Goal: Task Accomplishment & Management: Use online tool/utility

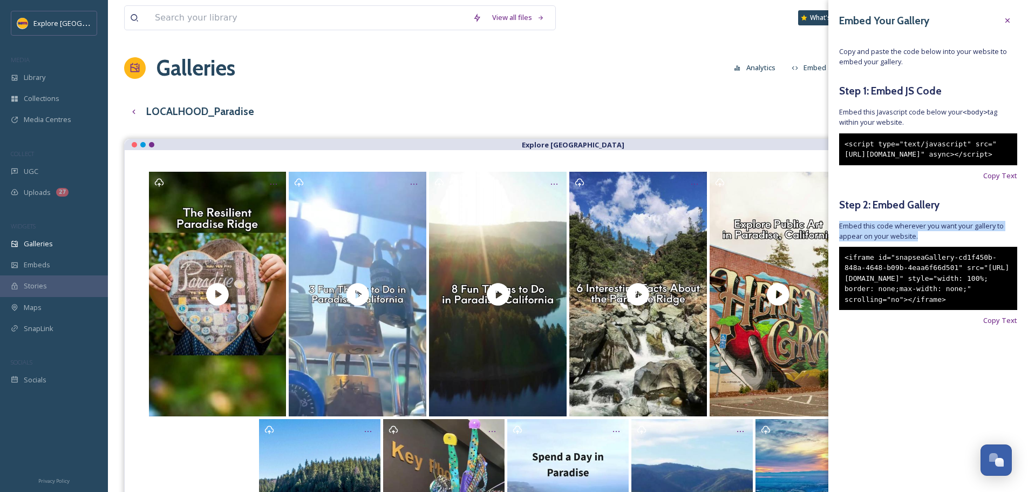
drag, startPoint x: 720, startPoint y: 62, endPoint x: 763, endPoint y: 38, distance: 48.8
click at [721, 61] on div "Galleries Analytics Embed Customise Gallery Walls Edit files" at bounding box center [568, 68] width 888 height 32
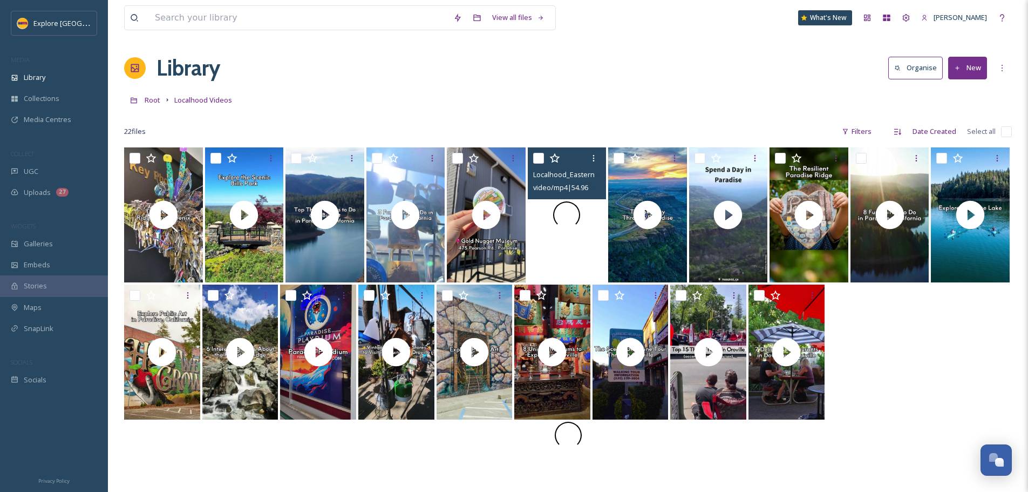
click at [593, 243] on div at bounding box center [567, 214] width 79 height 135
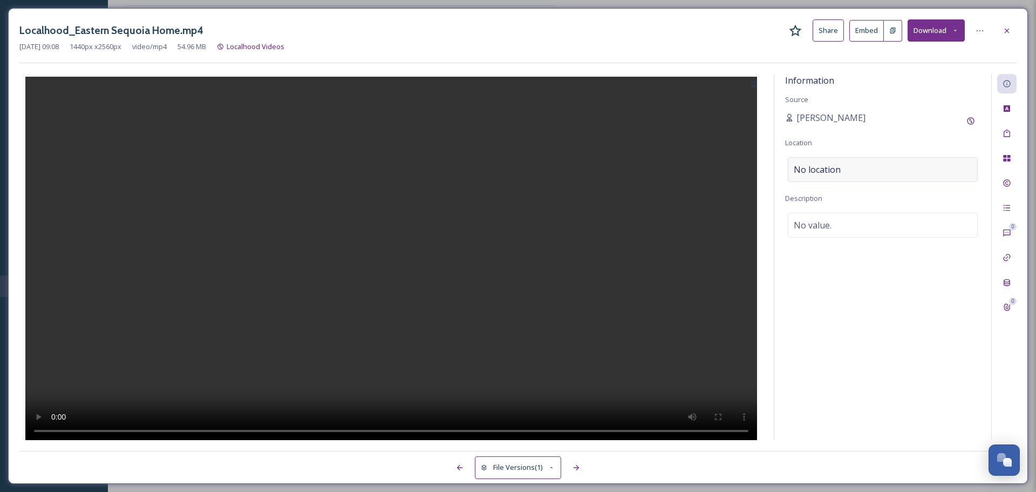
click at [844, 165] on div "No location" at bounding box center [883, 169] width 190 height 25
click at [825, 179] on input at bounding box center [883, 170] width 189 height 24
type input "w"
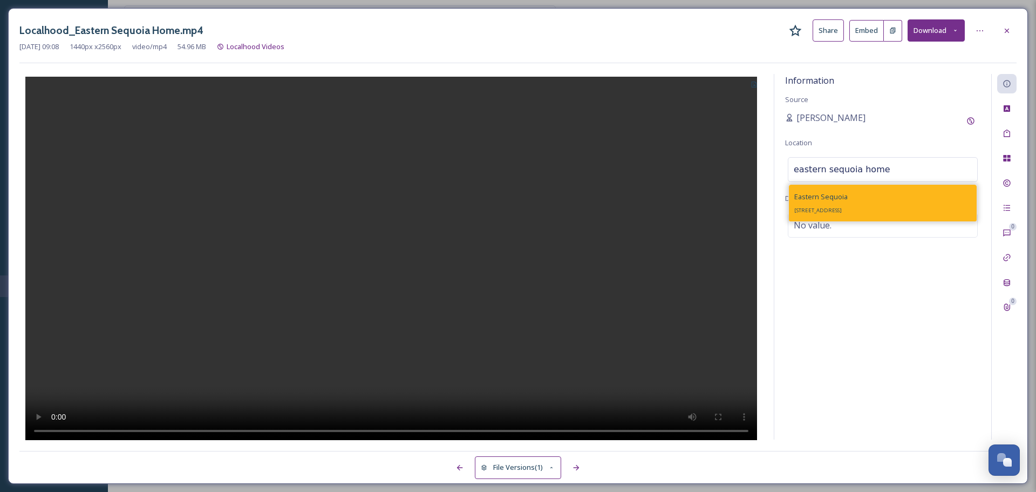
type input "eastern sequoia home"
click at [848, 205] on div "Eastern Sequoia 6779 Skyway # B, Paradise, CA 95969, USA" at bounding box center [820, 203] width 53 height 26
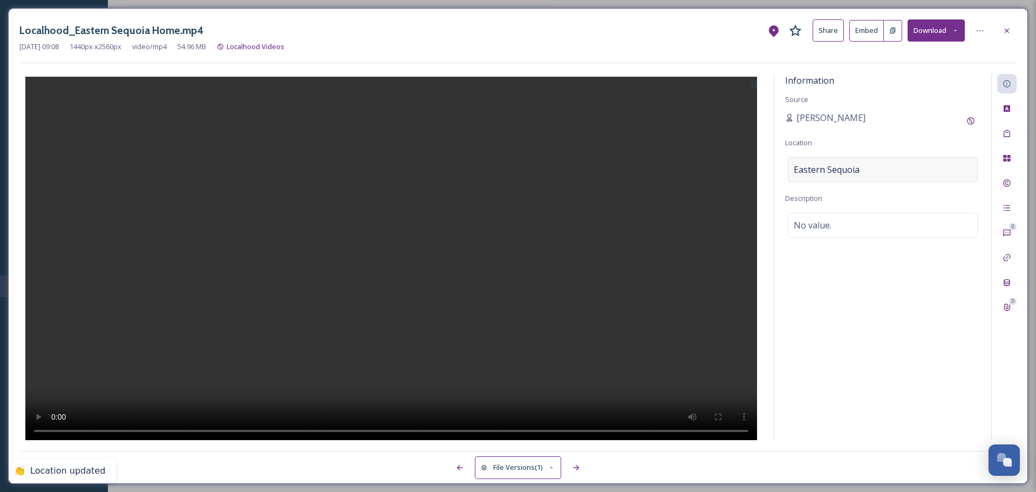
click at [875, 172] on div "Eastern Sequoia" at bounding box center [883, 169] width 190 height 25
click at [857, 171] on input at bounding box center [883, 170] width 189 height 24
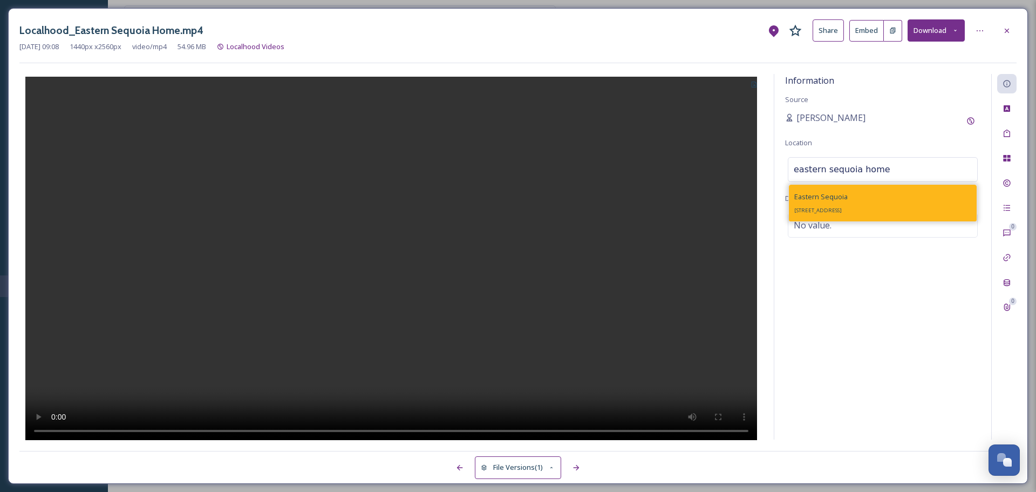
type input "eastern sequoia home"
click at [848, 198] on div "Eastern Sequoia 6779 Skyway # B, Paradise, CA 95969, USA" at bounding box center [820, 203] width 53 height 26
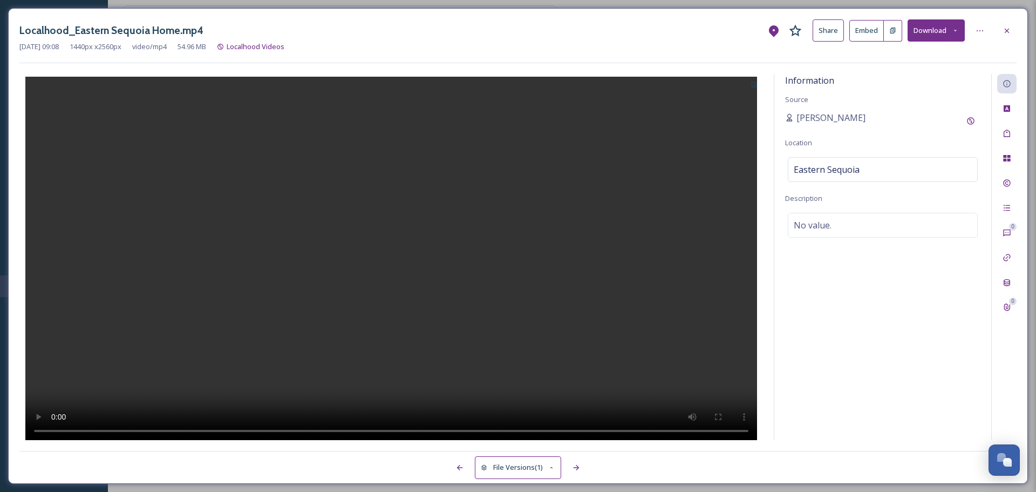
click at [756, 95] on div at bounding box center [391, 257] width 744 height 366
click at [753, 85] on icon at bounding box center [754, 84] width 7 height 7
click at [746, 124] on div "Use Current Frame" at bounding box center [721, 130] width 83 height 21
click at [899, 34] on button at bounding box center [893, 31] width 18 height 22
click at [1009, 31] on icon at bounding box center [1007, 30] width 9 height 9
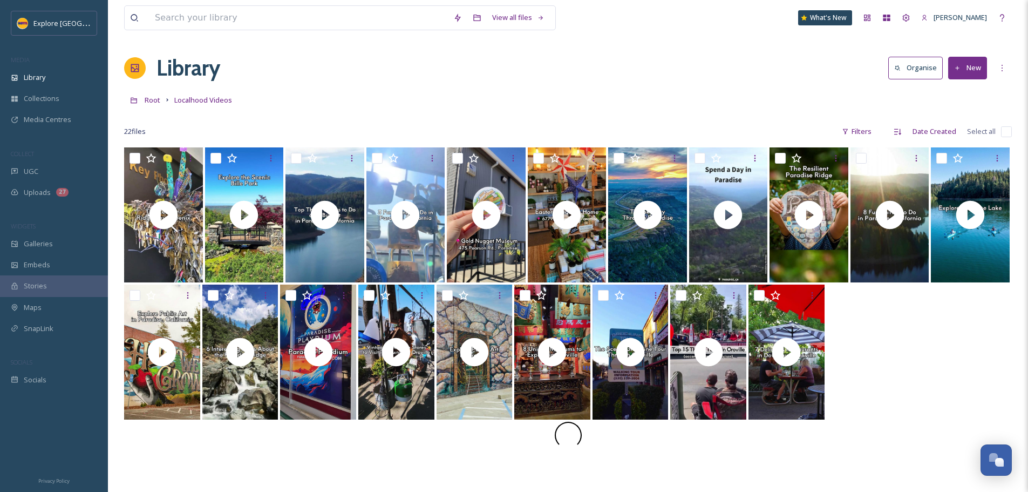
click at [974, 69] on button "New" at bounding box center [967, 68] width 39 height 22
click at [969, 88] on span "File Upload" at bounding box center [963, 93] width 36 height 10
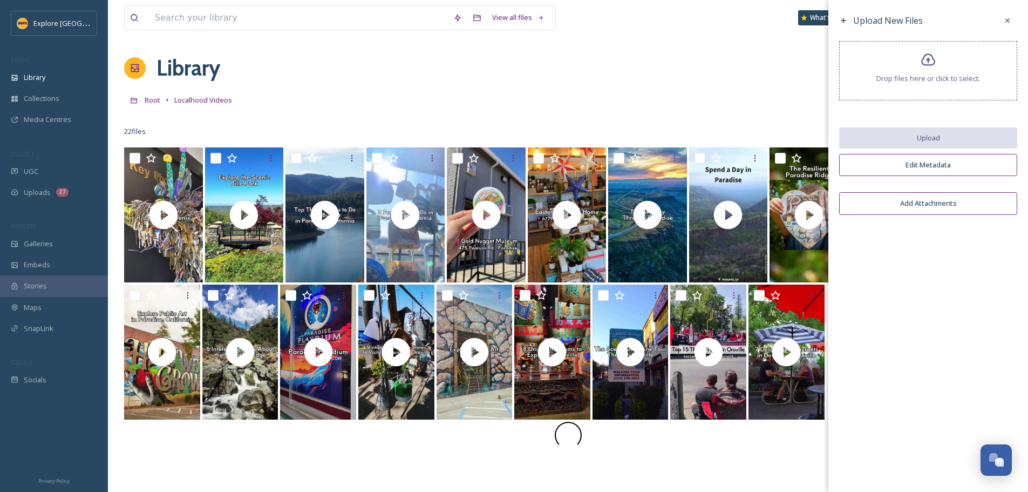
click at [946, 76] on span "Drop files here or click to select." at bounding box center [929, 78] width 104 height 10
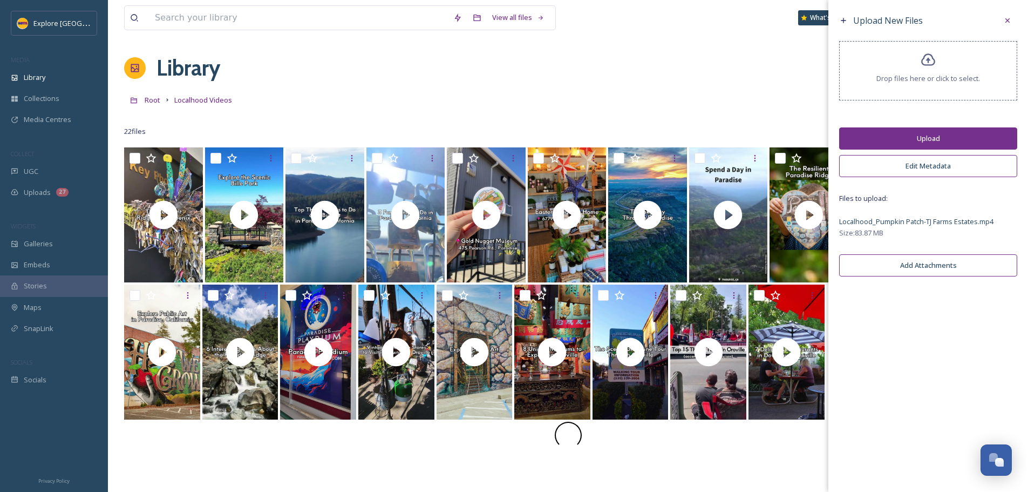
click at [937, 76] on span "Drop files here or click to select." at bounding box center [929, 78] width 104 height 10
click at [934, 136] on button "Upload" at bounding box center [928, 138] width 178 height 22
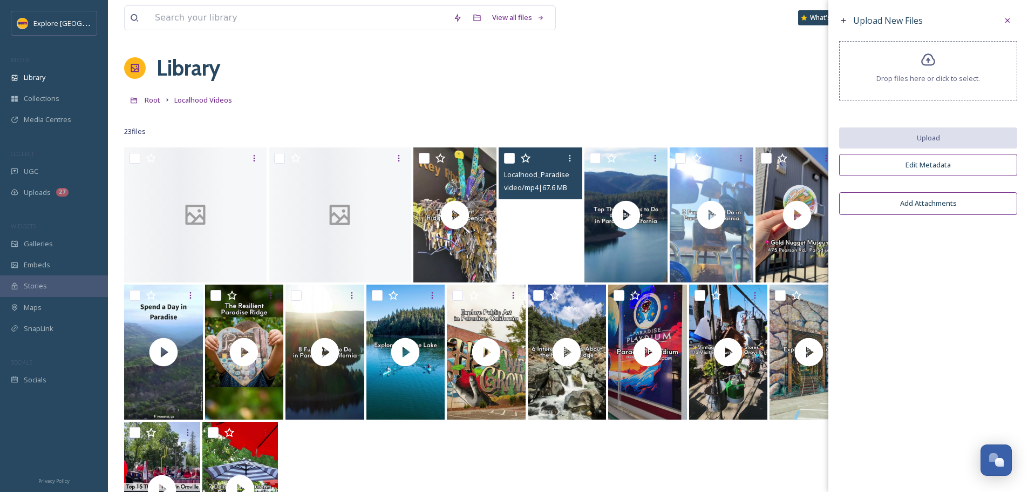
click at [929, 72] on div "Drop files here or click to select." at bounding box center [928, 70] width 178 height 59
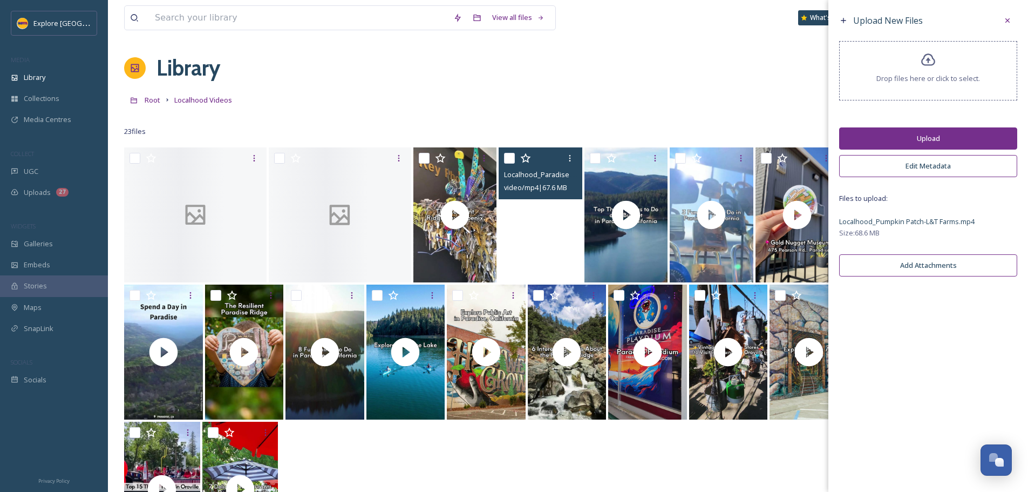
click at [932, 137] on button "Upload" at bounding box center [928, 138] width 178 height 22
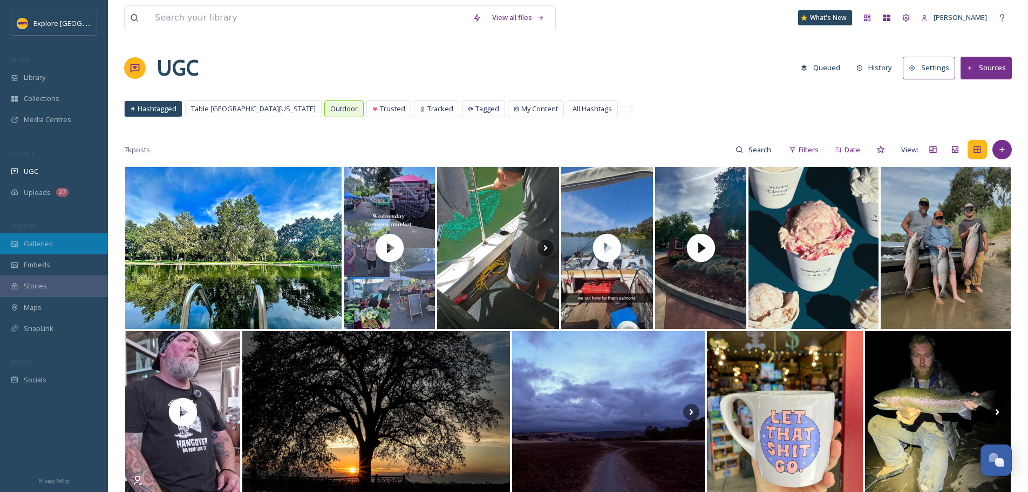
click at [51, 242] on span "Galleries" at bounding box center [38, 244] width 29 height 10
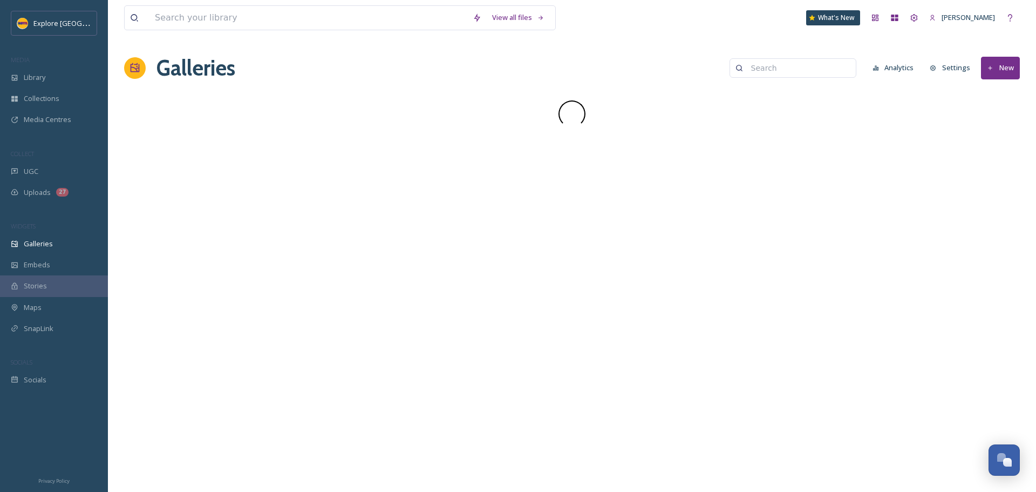
click at [801, 61] on input at bounding box center [798, 68] width 105 height 22
type input "pumpki"
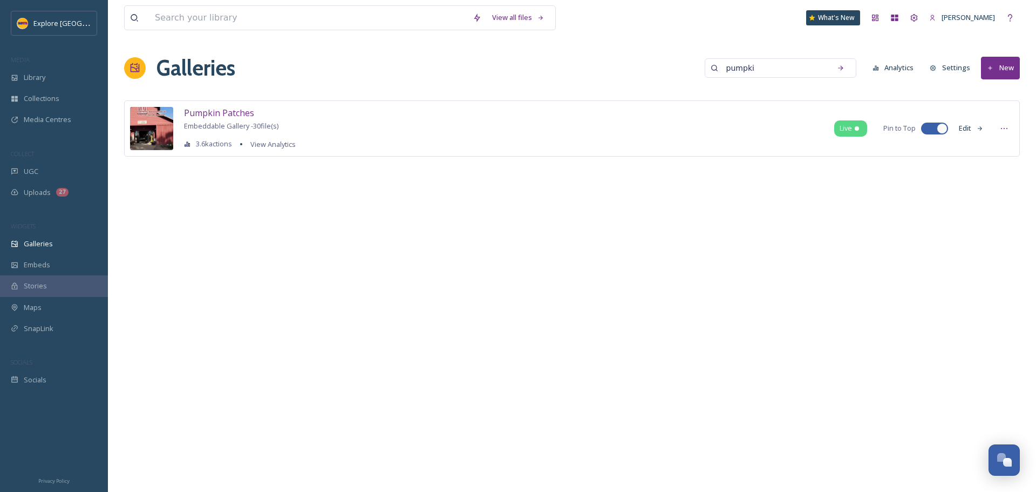
click at [977, 126] on icon at bounding box center [980, 128] width 7 height 7
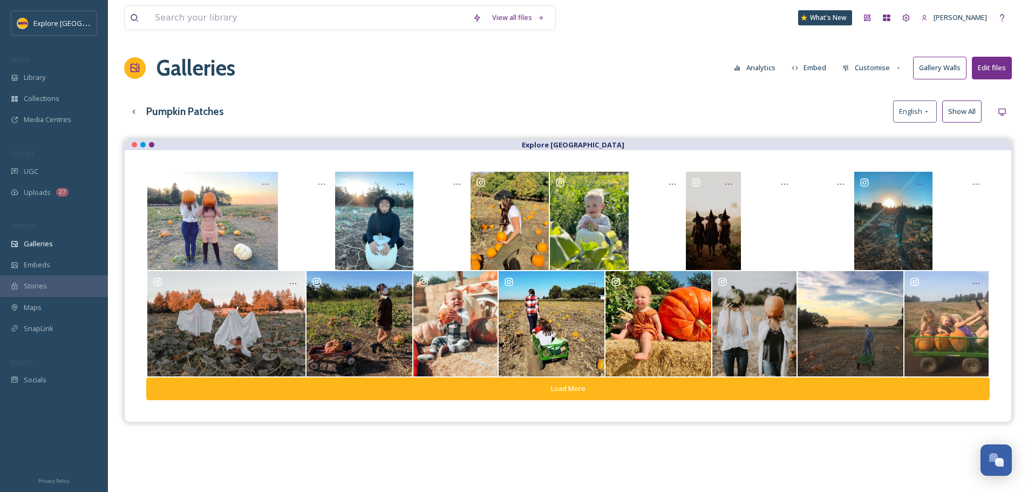
click at [804, 71] on button "Embed" at bounding box center [809, 67] width 46 height 21
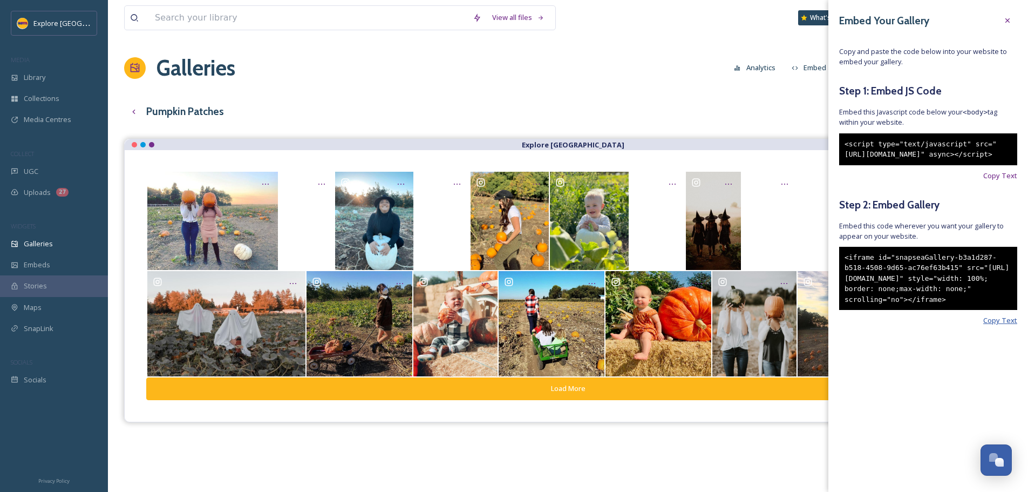
click at [1005, 325] on span "Copy Text" at bounding box center [1000, 320] width 34 height 10
click at [613, 65] on div "Galleries Analytics Embed Customise Gallery Walls Edit files" at bounding box center [568, 68] width 888 height 32
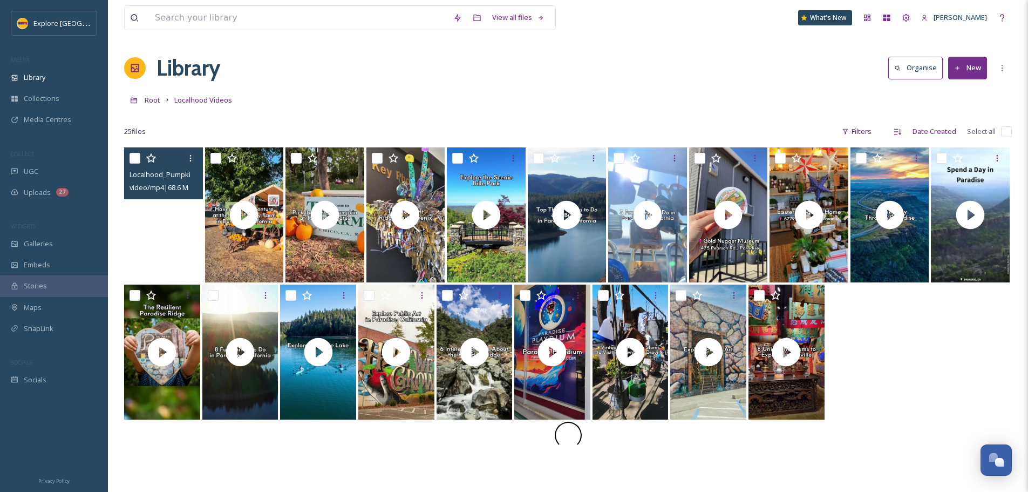
click at [188, 233] on video "Localhood_Pumpkin Patch-L&T Farms.mp4" at bounding box center [163, 214] width 79 height 135
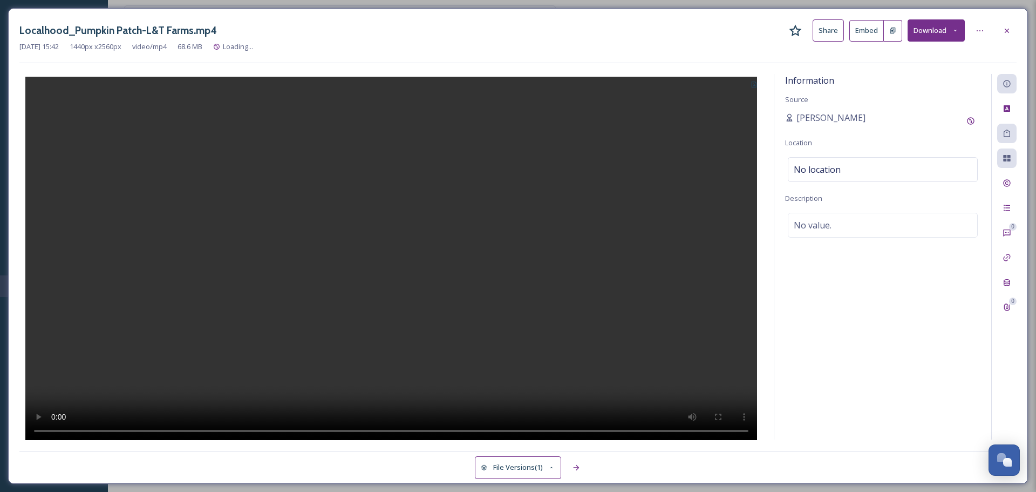
click at [757, 84] on icon at bounding box center [754, 85] width 5 height 6
click at [729, 132] on span "Use Current Frame" at bounding box center [715, 130] width 61 height 10
click at [844, 176] on div "No location" at bounding box center [883, 169] width 190 height 25
click at [844, 176] on input at bounding box center [883, 170] width 189 height 24
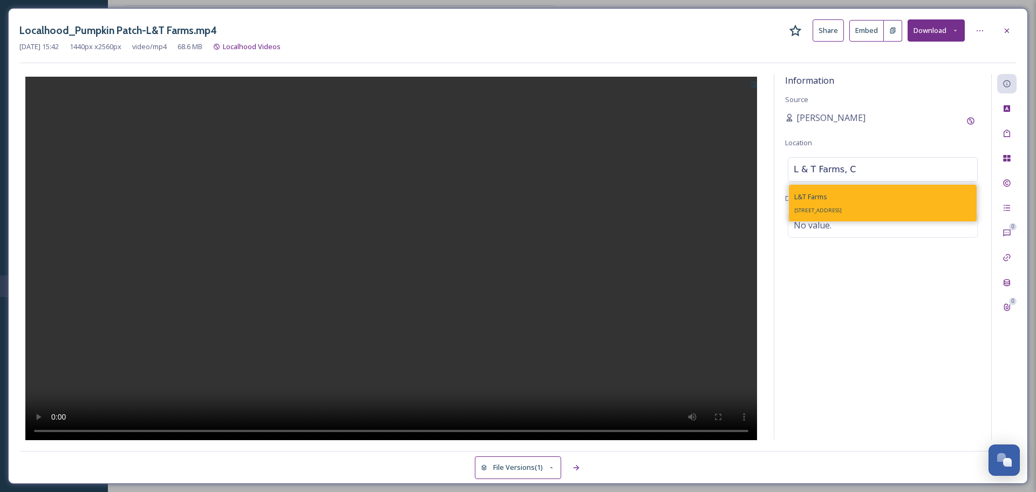
type input "L & T Farms, C"
click at [842, 203] on div "L&T Farms 1005 Liberty Ln, Chico, CA 95928, USA" at bounding box center [817, 203] width 47 height 26
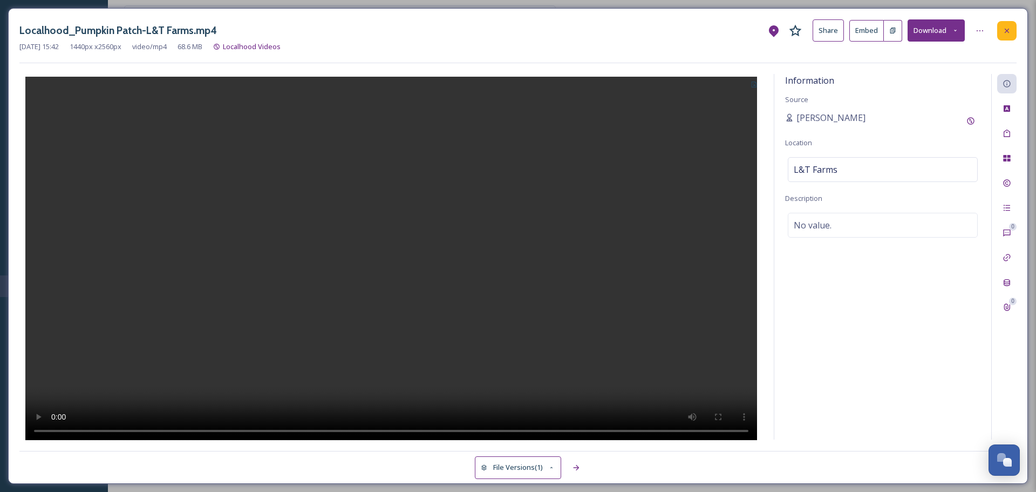
click at [1002, 34] on div at bounding box center [1006, 30] width 19 height 19
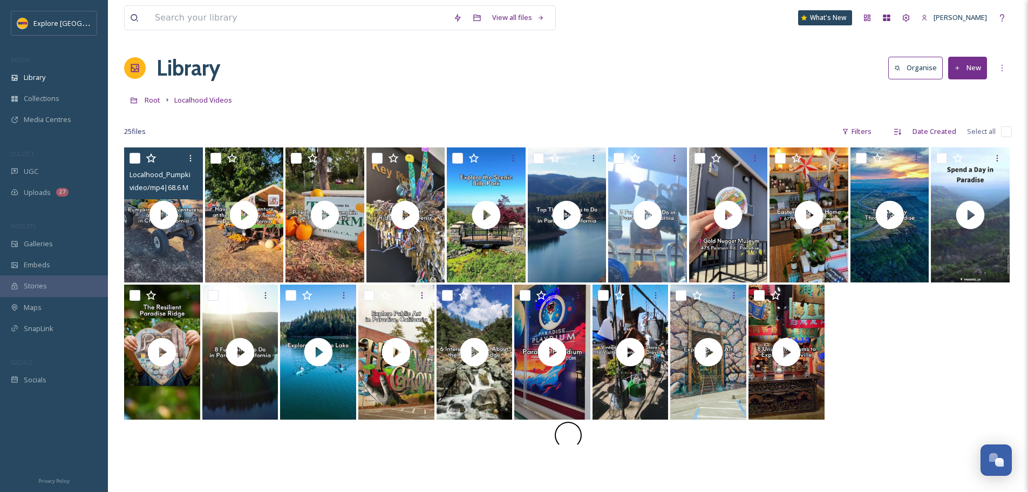
click at [970, 61] on button "New" at bounding box center [967, 68] width 39 height 22
click at [960, 96] on span "File Upload" at bounding box center [963, 93] width 36 height 10
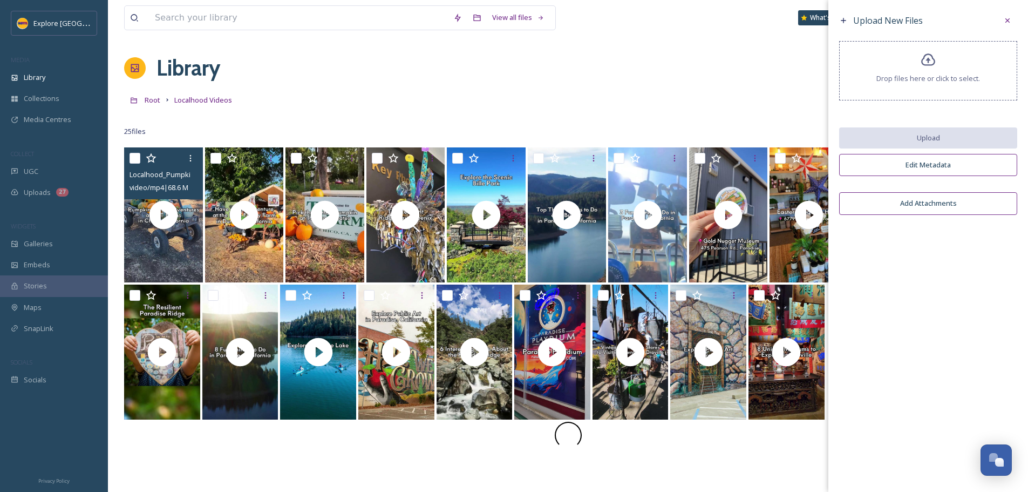
click at [948, 79] on span "Drop files here or click to select." at bounding box center [929, 78] width 104 height 10
click at [935, 84] on div "Drop files here or click to select." at bounding box center [928, 70] width 178 height 59
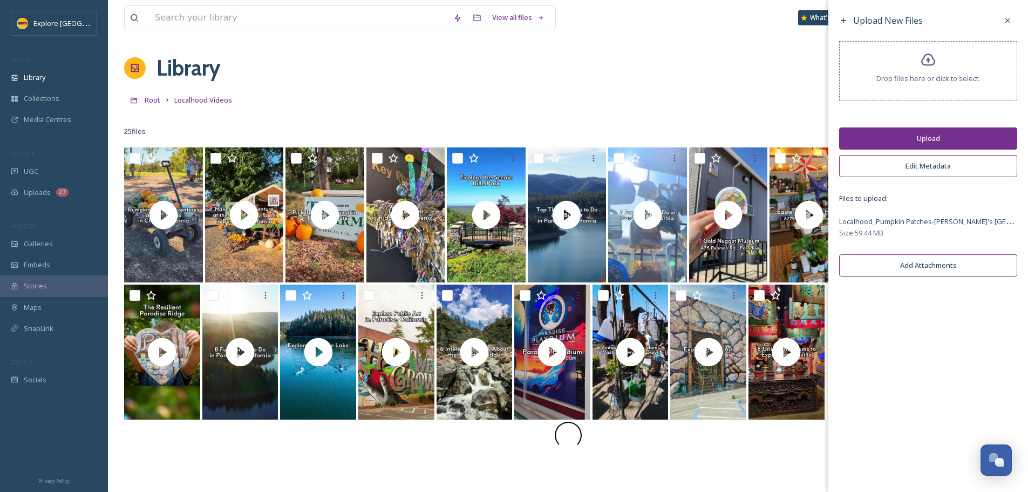
click at [929, 139] on button "Upload" at bounding box center [928, 138] width 178 height 22
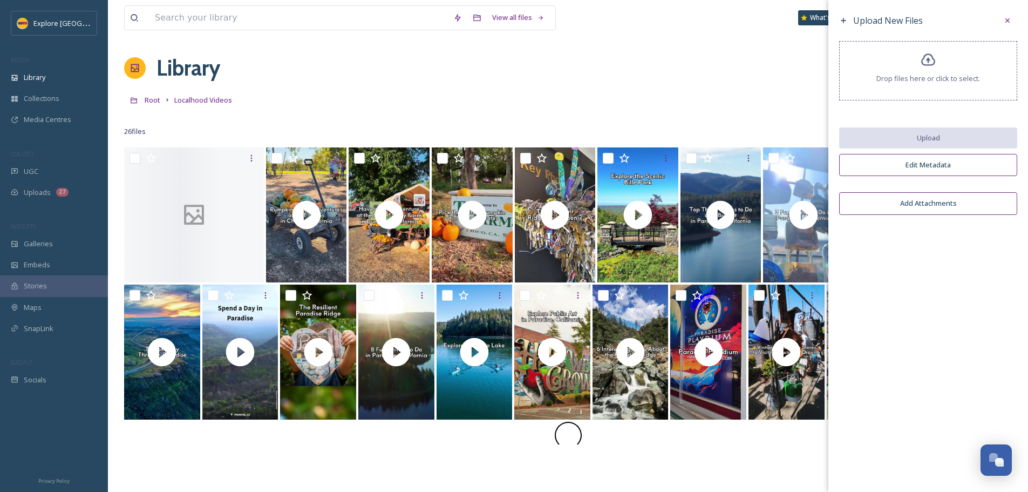
click at [918, 56] on div "Drop files here or click to select." at bounding box center [928, 70] width 178 height 59
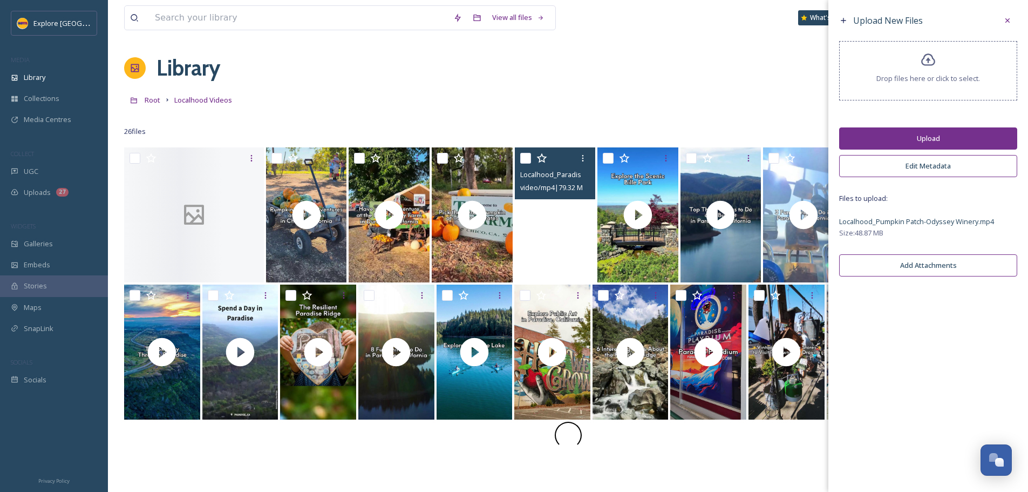
click at [165, 123] on div "26 file s Filters Date Created Select all" at bounding box center [568, 131] width 888 height 21
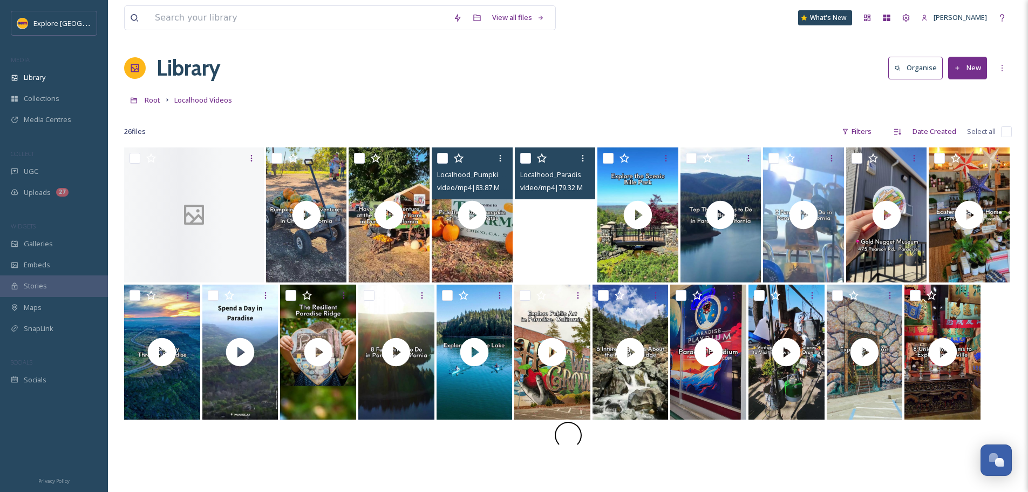
click at [444, 159] on input "checkbox" at bounding box center [442, 158] width 11 height 11
checkbox input "true"
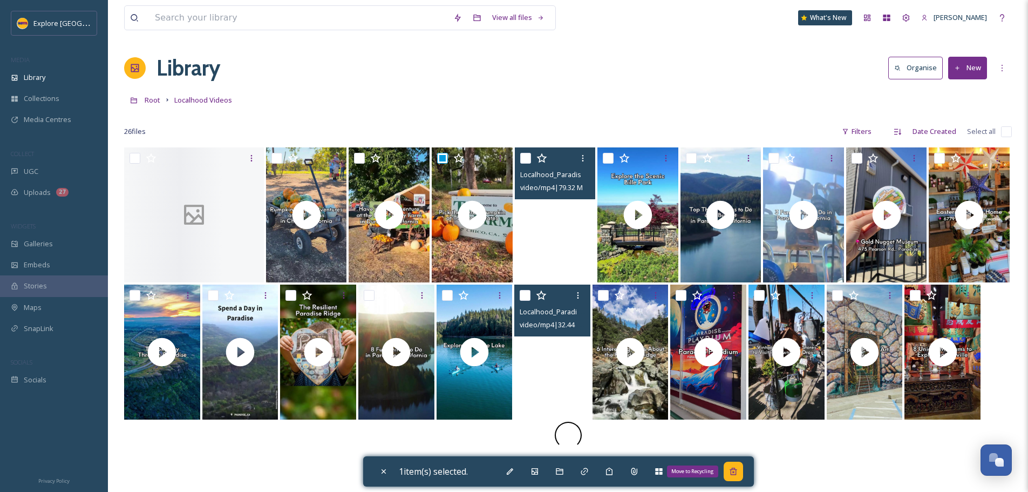
click at [743, 473] on div "Move to Recycling" at bounding box center [733, 470] width 19 height 19
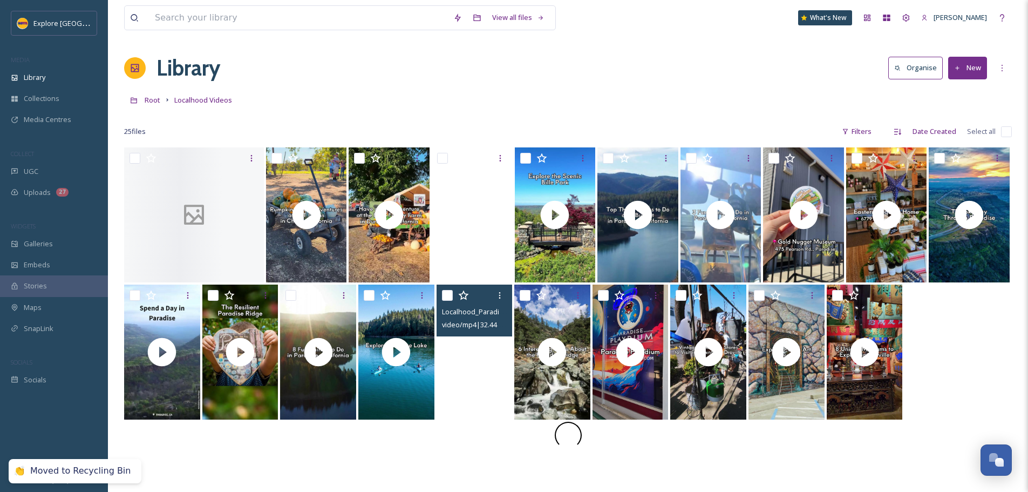
click at [984, 72] on button "New" at bounding box center [967, 68] width 39 height 22
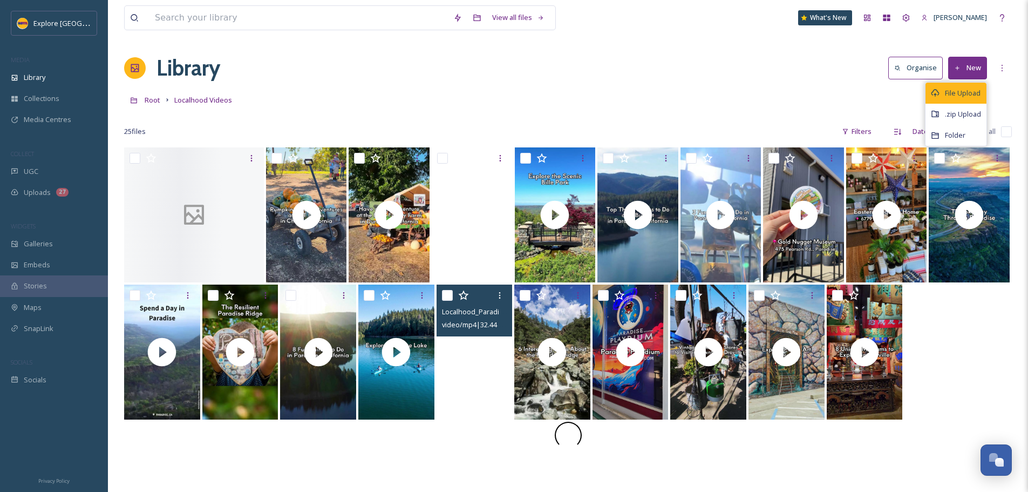
click at [958, 97] on span "File Upload" at bounding box center [963, 93] width 36 height 10
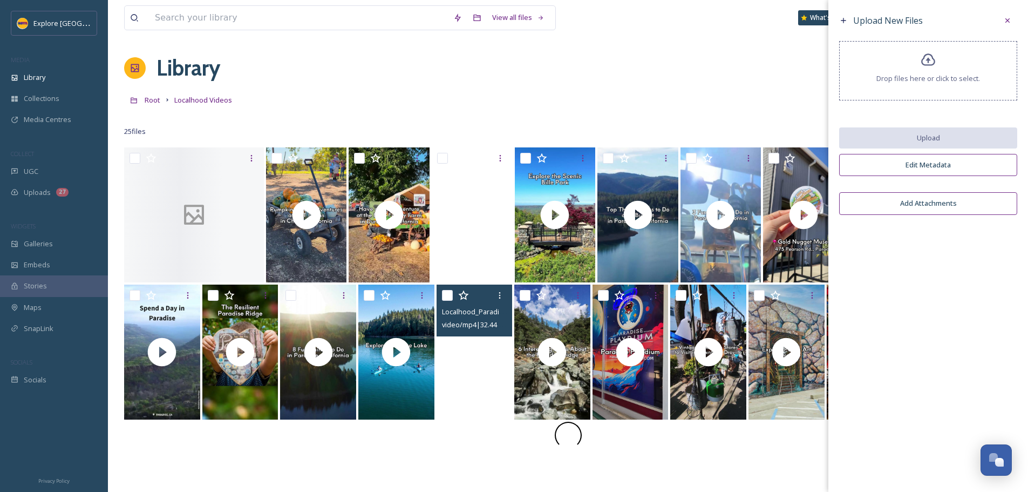
click at [939, 78] on span "Drop files here or click to select." at bounding box center [929, 78] width 104 height 10
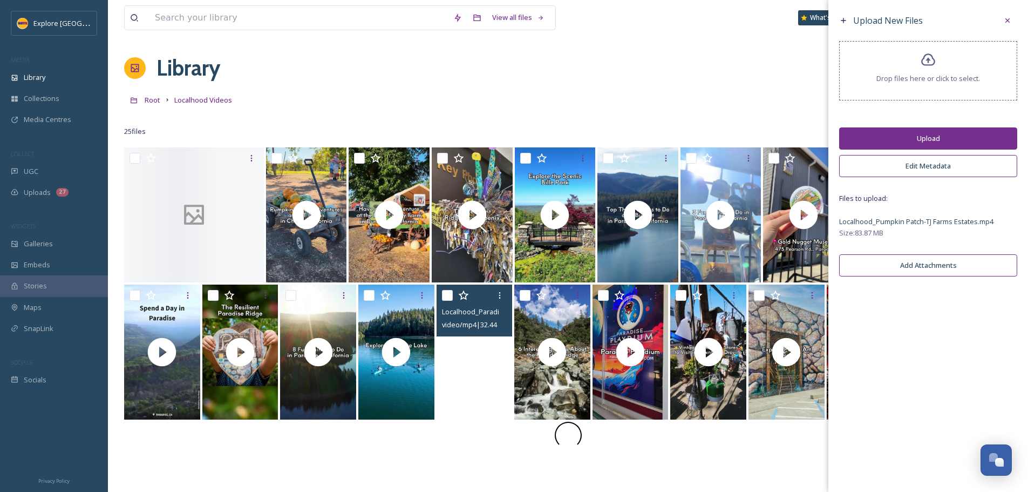
click at [963, 133] on button "Upload" at bounding box center [928, 138] width 178 height 22
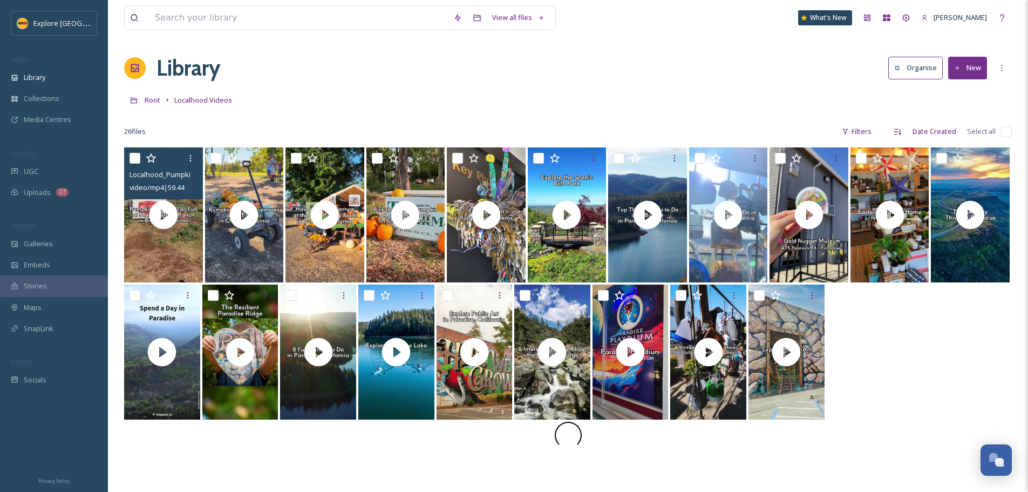
click at [138, 156] on input "checkbox" at bounding box center [135, 158] width 11 height 11
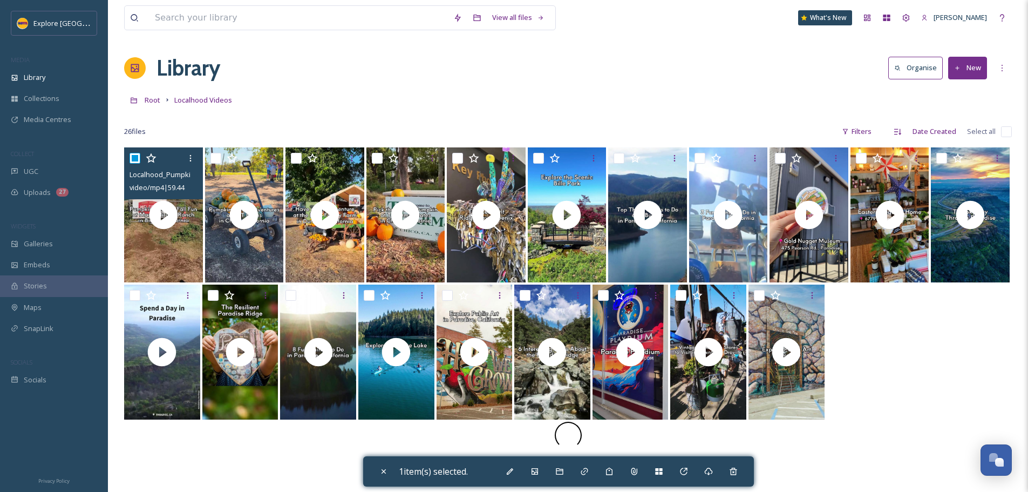
click at [138, 156] on input "checkbox" at bounding box center [135, 158] width 11 height 11
checkbox input "false"
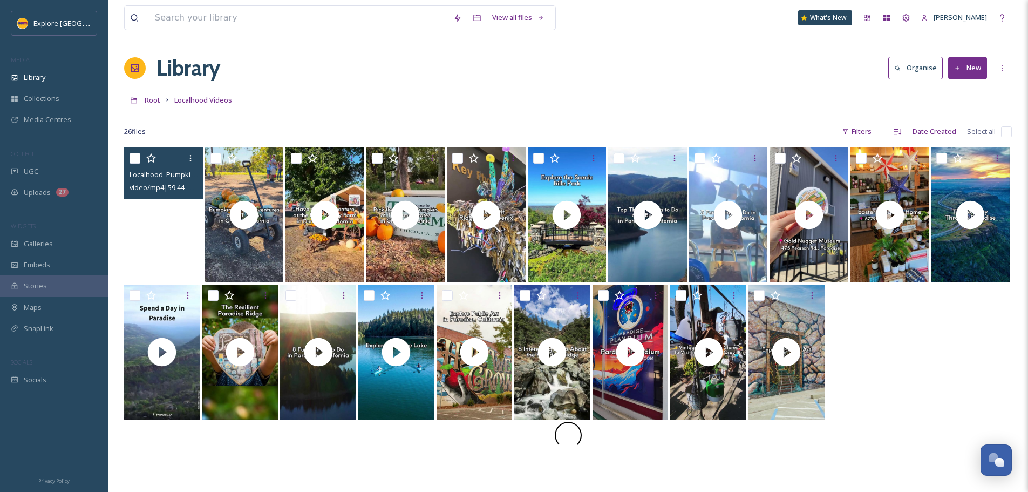
click at [167, 239] on video "Localhood_Pumpkin Patches-Max's Miracle Ranch.mp4" at bounding box center [163, 214] width 79 height 135
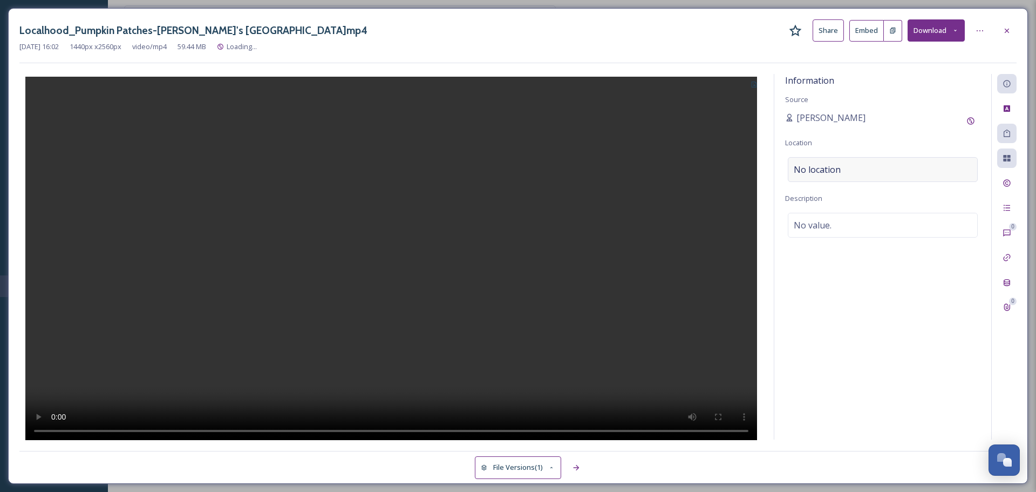
click at [823, 172] on span "No location" at bounding box center [817, 169] width 47 height 13
click at [823, 172] on input at bounding box center [883, 170] width 189 height 24
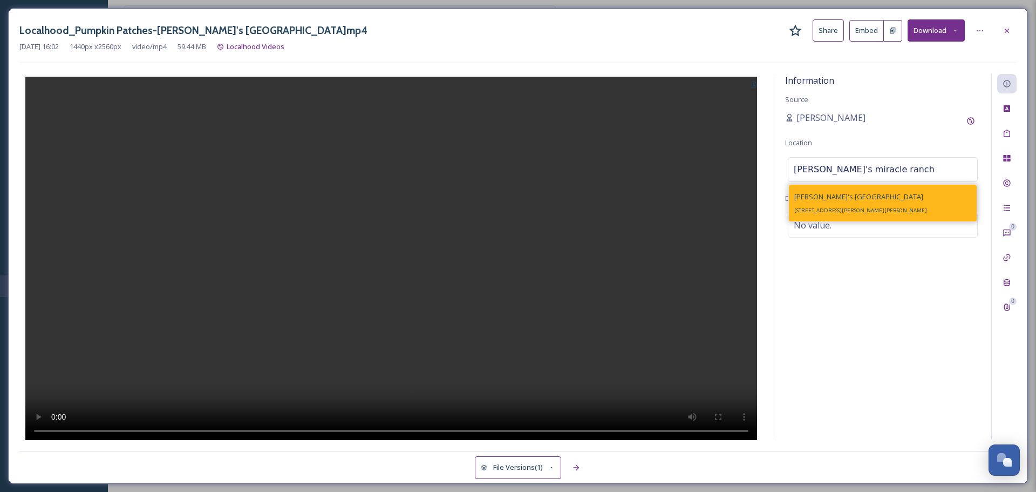
type input "max's miracle ranch"
click at [823, 200] on span "Max's Miracle Ranch" at bounding box center [858, 197] width 129 height 10
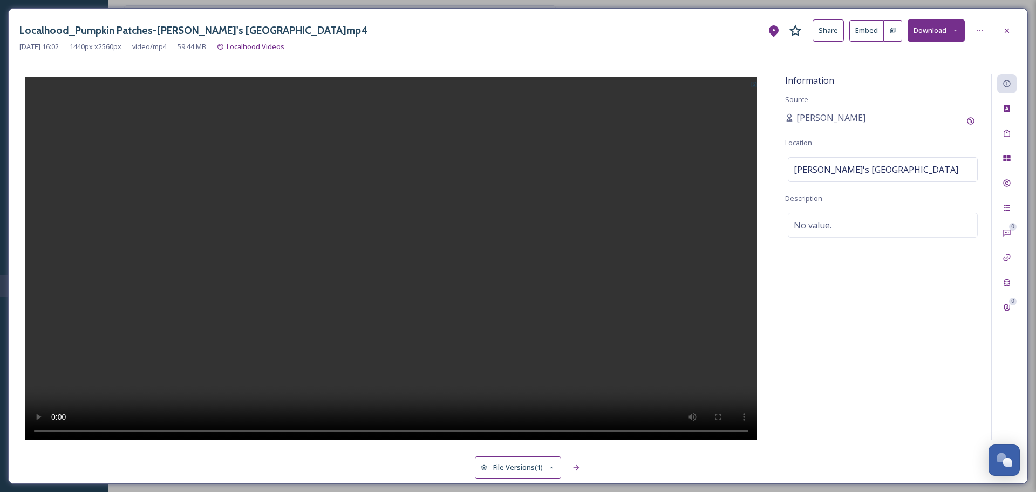
click at [752, 87] on icon at bounding box center [754, 84] width 7 height 7
click at [734, 132] on span "Use Current Frame" at bounding box center [715, 130] width 61 height 10
click at [1010, 29] on icon at bounding box center [1007, 30] width 9 height 9
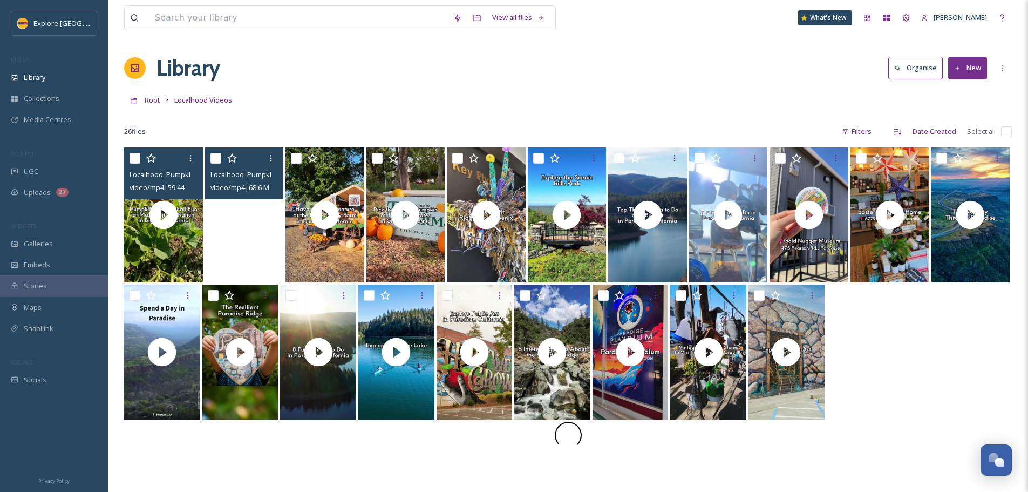
click at [247, 242] on video "Localhood_Pumpkin Patch-L&T Farms.mp4" at bounding box center [244, 214] width 79 height 135
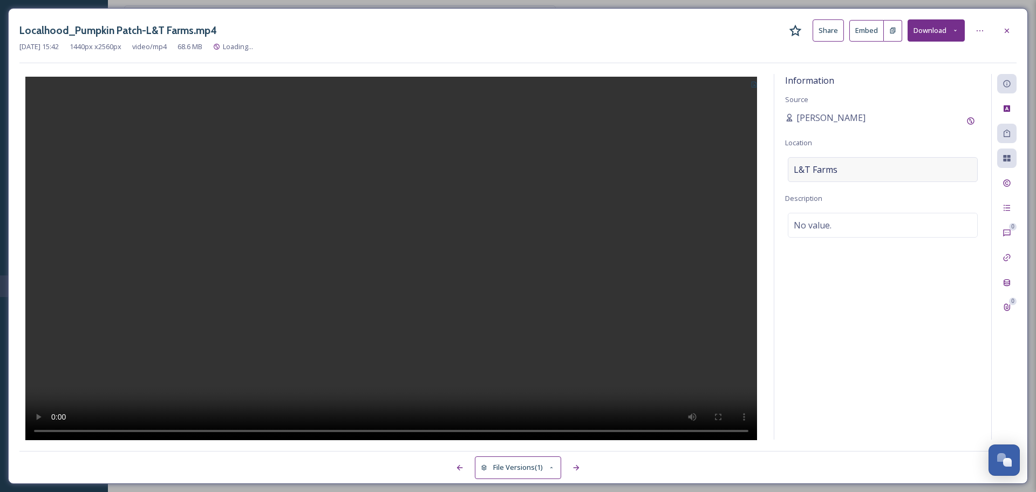
click at [815, 177] on div "L&T Farms" at bounding box center [883, 169] width 190 height 25
click at [1004, 31] on icon at bounding box center [1007, 30] width 9 height 9
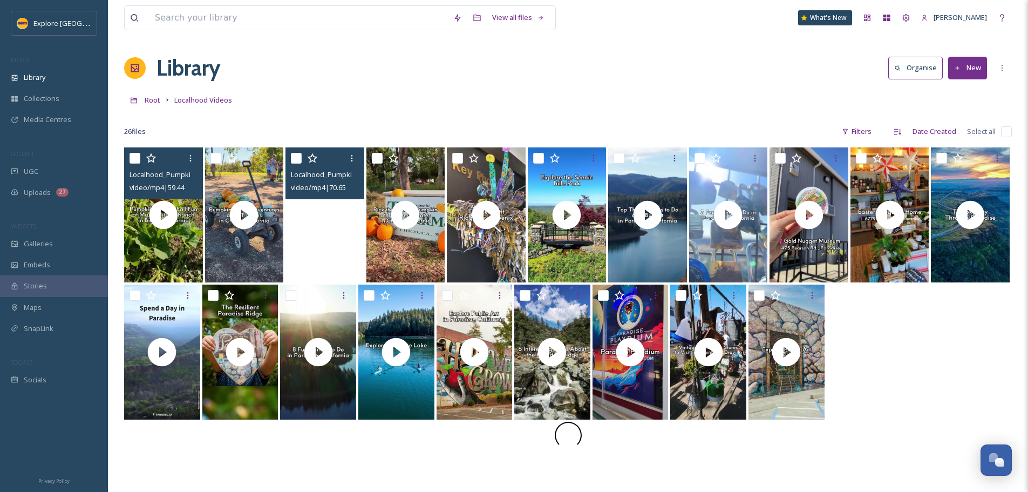
click at [322, 255] on video "Localhood_Pumpkin Patch-Book Family Farm.mp4" at bounding box center [325, 214] width 79 height 135
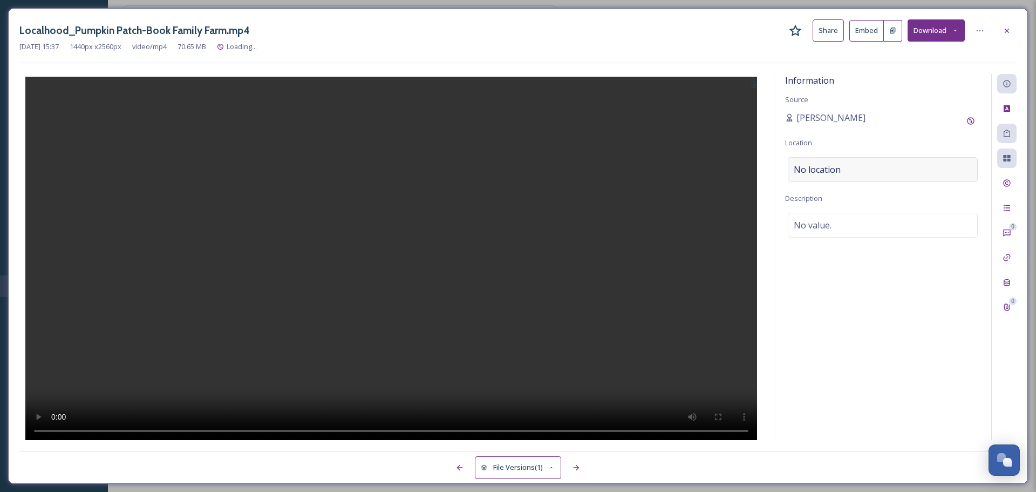
click at [828, 167] on span "No location" at bounding box center [817, 169] width 47 height 13
click at [828, 167] on input at bounding box center [883, 170] width 189 height 24
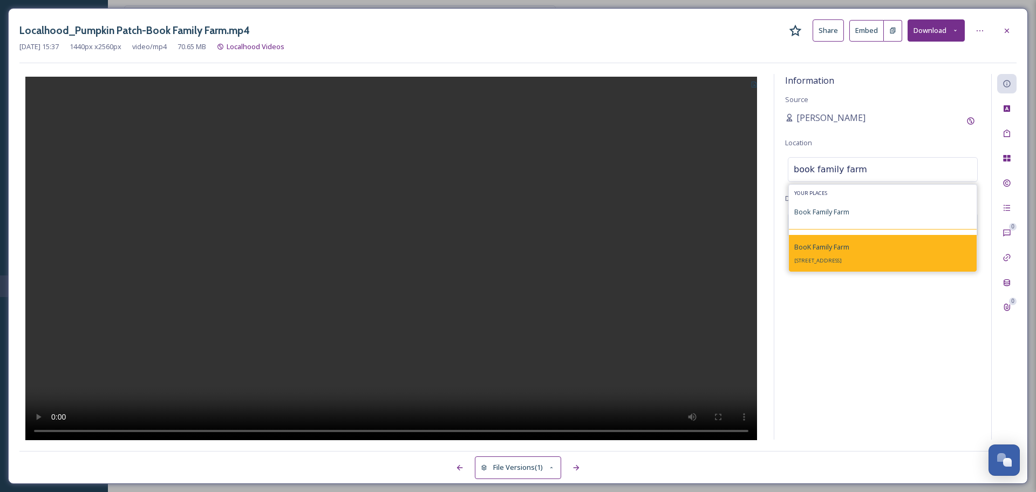
type input "book family farm"
click at [830, 243] on span "BooK Family Farm" at bounding box center [821, 247] width 55 height 10
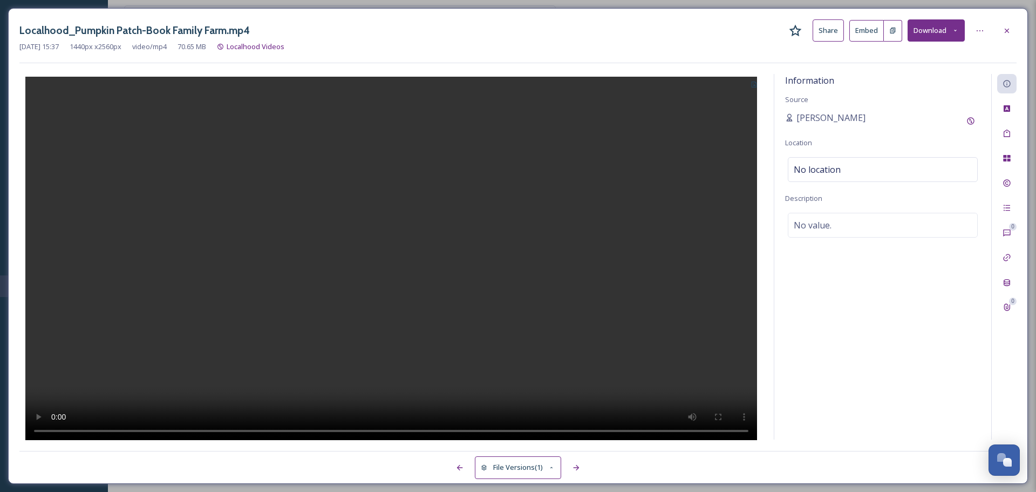
click at [755, 83] on icon at bounding box center [754, 84] width 7 height 7
click at [735, 128] on span "Use Current Frame" at bounding box center [715, 130] width 61 height 10
click at [1003, 21] on div at bounding box center [1006, 30] width 19 height 19
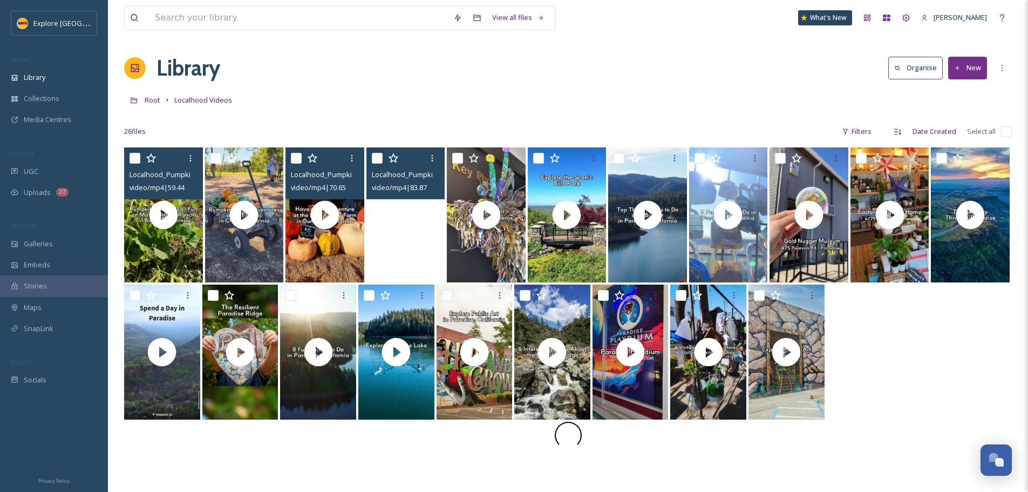
click at [402, 232] on video "Localhood_Pumpkin Patch-TJ Farms Estates.mp4" at bounding box center [405, 214] width 79 height 135
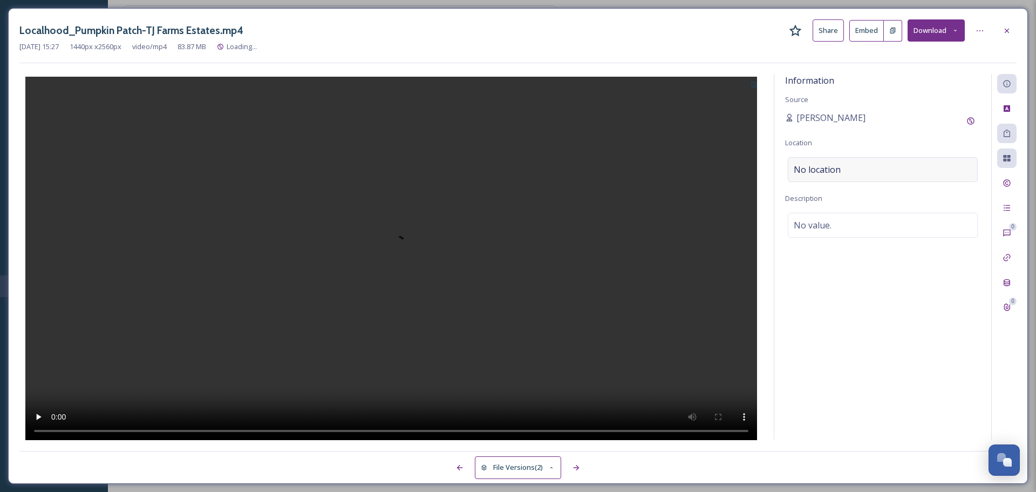
click at [845, 167] on div "No location" at bounding box center [883, 169] width 190 height 25
click at [845, 167] on input at bounding box center [883, 170] width 189 height 24
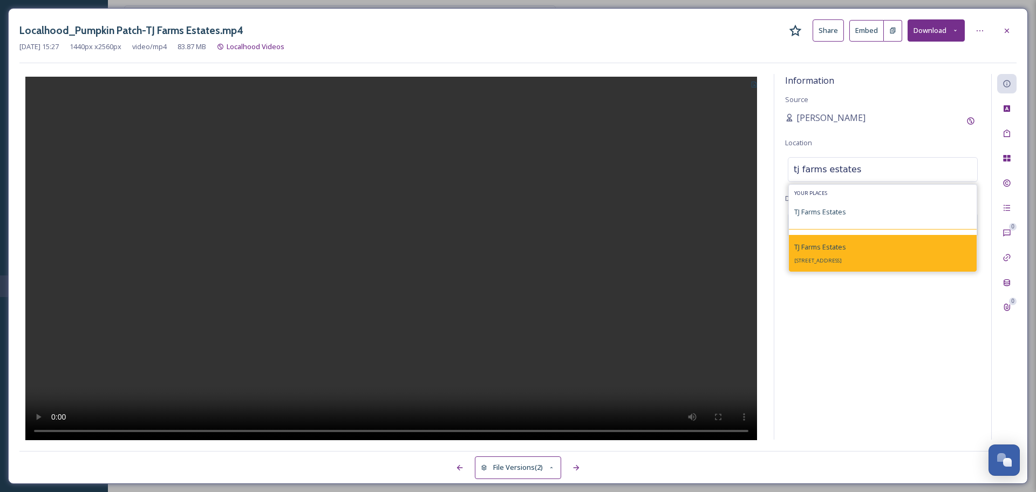
type input "tj farms estates"
click at [842, 260] on span "3600 Chico Ave, Chico, CA 95928, USA" at bounding box center [817, 260] width 47 height 7
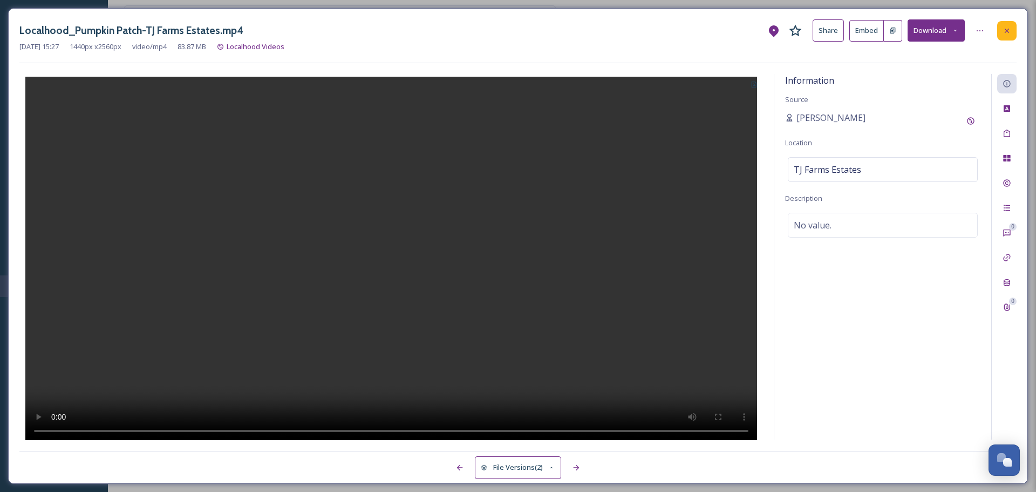
click at [1004, 31] on icon at bounding box center [1007, 30] width 9 height 9
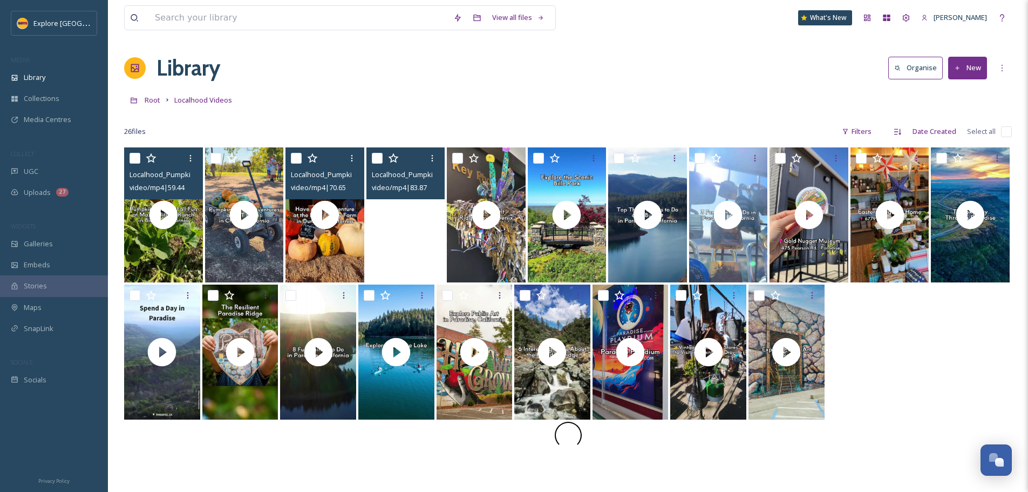
click at [433, 219] on video "Localhood_Pumpkin Patch-TJ Farms Estates.mp4" at bounding box center [405, 214] width 79 height 135
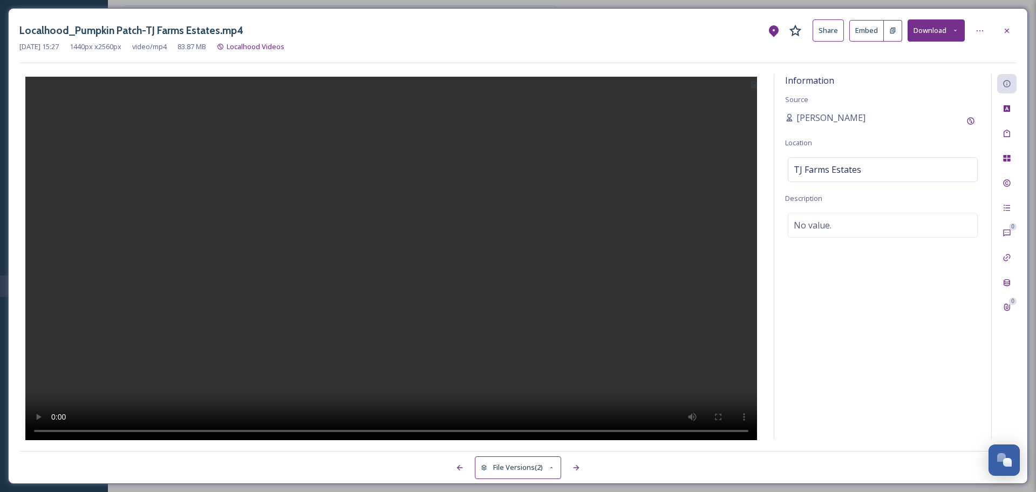
click at [757, 85] on icon at bounding box center [754, 84] width 7 height 7
click at [735, 131] on span "Use Current Frame" at bounding box center [715, 130] width 61 height 10
click at [1007, 35] on div at bounding box center [1006, 30] width 19 height 19
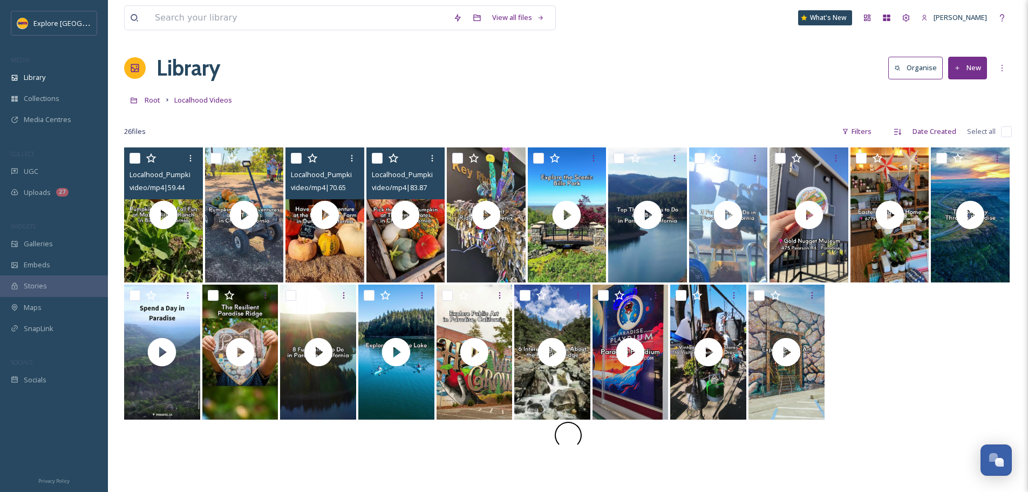
click at [962, 67] on button "New" at bounding box center [967, 68] width 39 height 22
click at [966, 84] on div "File Upload" at bounding box center [956, 93] width 61 height 21
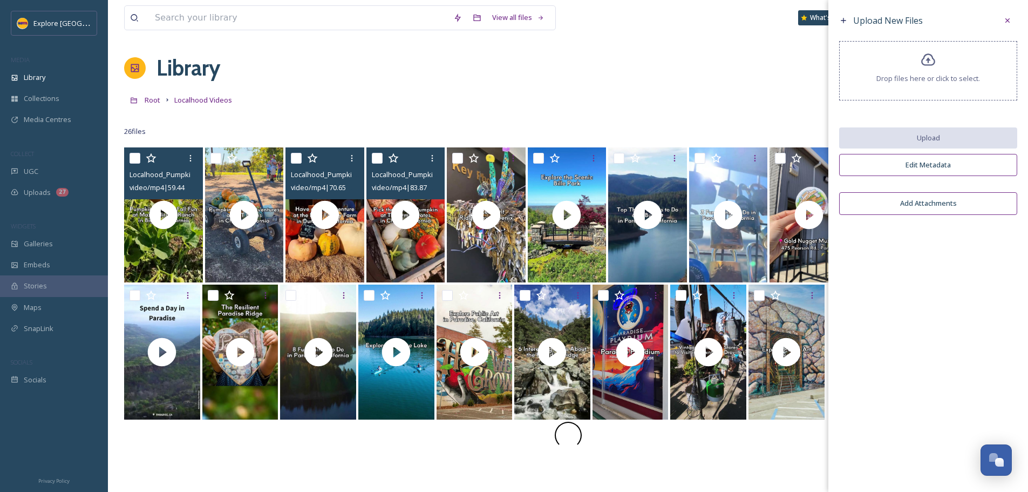
click at [932, 83] on span "Drop files here or click to select." at bounding box center [929, 78] width 104 height 10
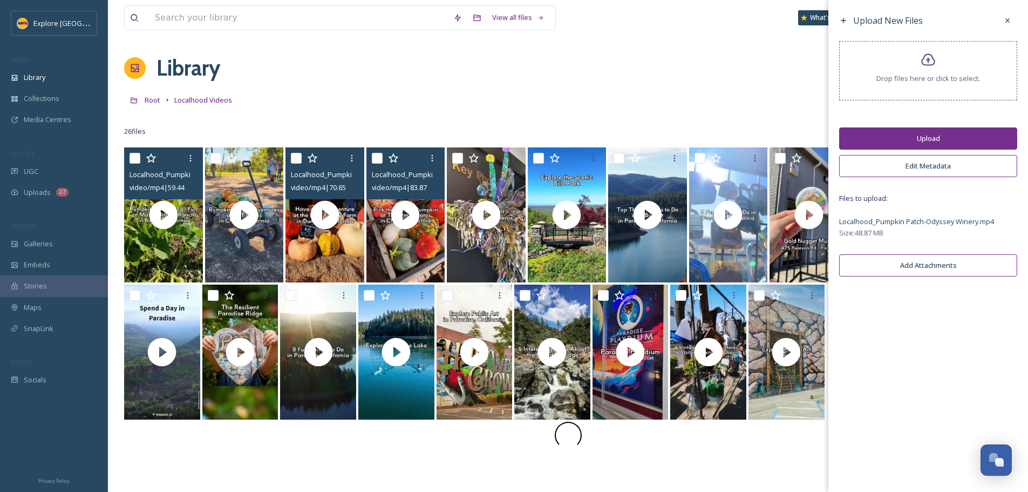
click at [913, 127] on button "Upload" at bounding box center [928, 138] width 178 height 22
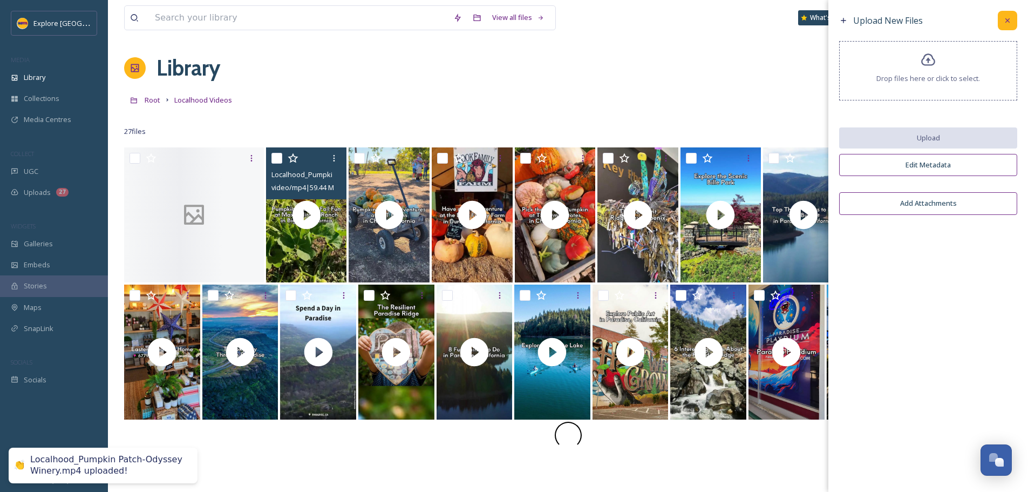
click at [1016, 21] on div at bounding box center [1007, 20] width 19 height 19
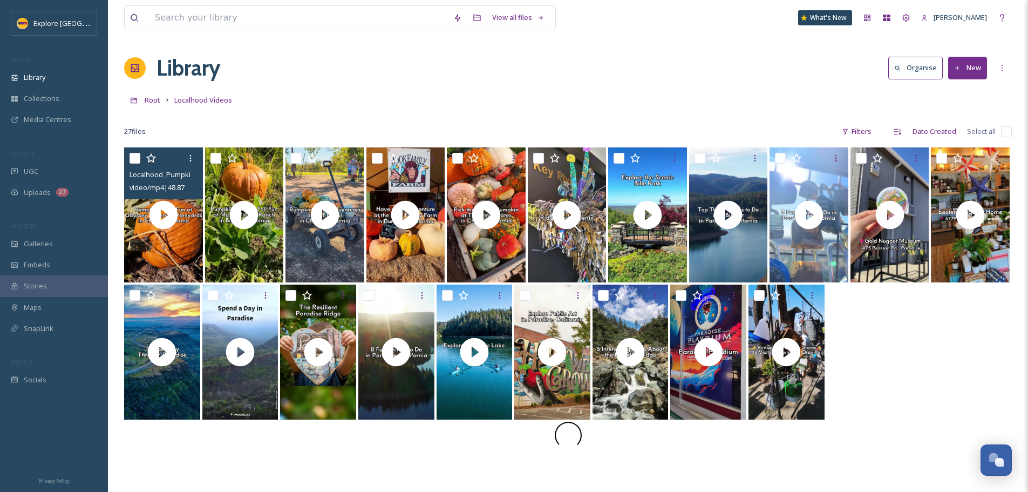
click at [134, 159] on input "checkbox" at bounding box center [135, 158] width 11 height 11
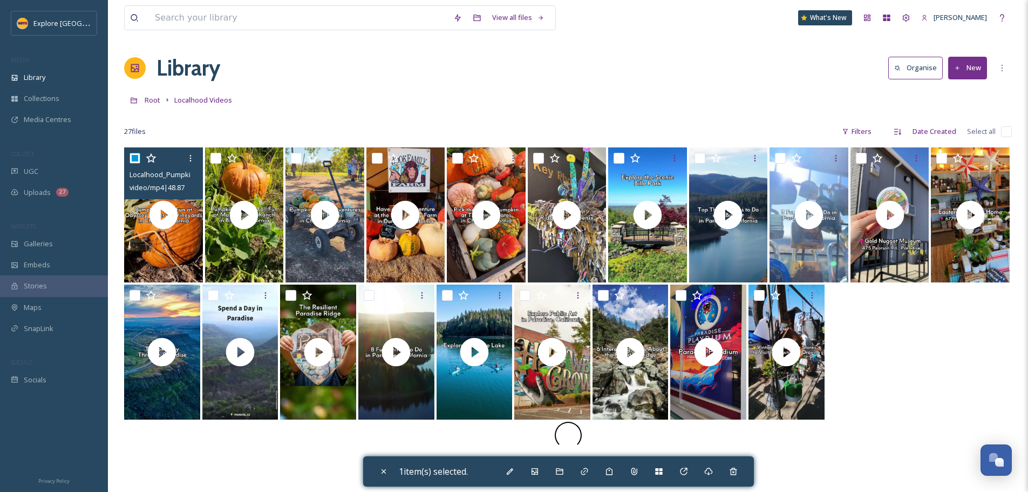
click at [135, 161] on input "checkbox" at bounding box center [135, 158] width 11 height 11
checkbox input "false"
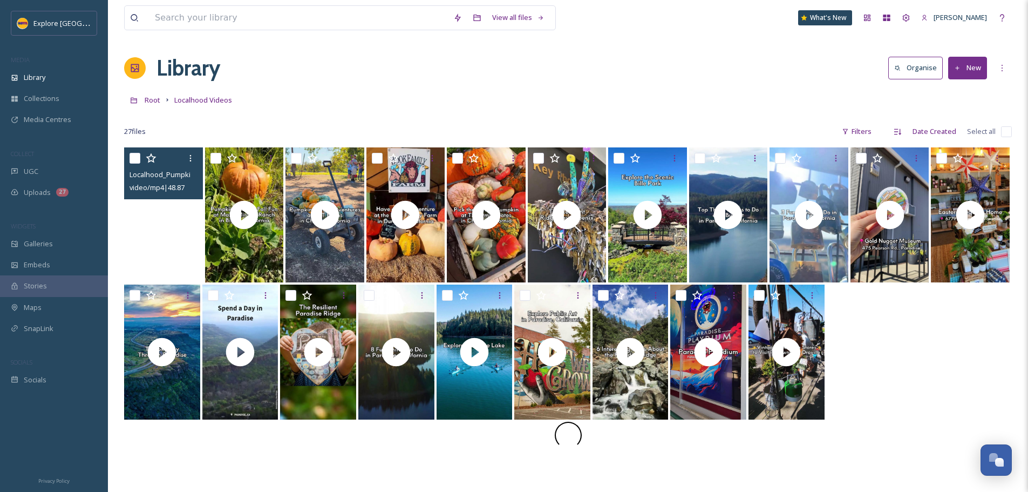
click at [154, 248] on video "Localhood_Pumpkin Patch-Odyssey Winery.mp4" at bounding box center [163, 214] width 79 height 135
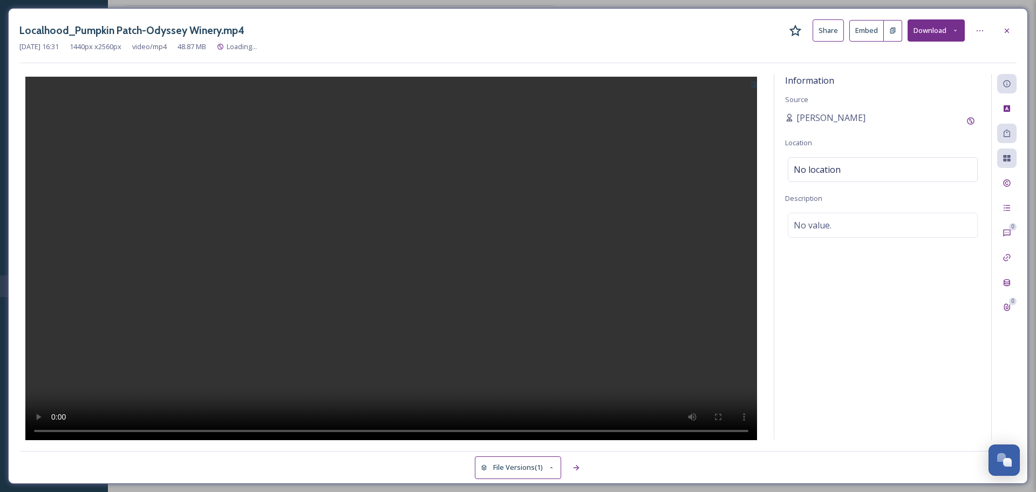
click at [752, 86] on icon at bounding box center [754, 84] width 7 height 7
click at [732, 129] on span "Use Current Frame" at bounding box center [715, 130] width 61 height 10
click at [846, 164] on div "No location" at bounding box center [883, 169] width 190 height 25
click at [846, 164] on input at bounding box center [883, 170] width 189 height 24
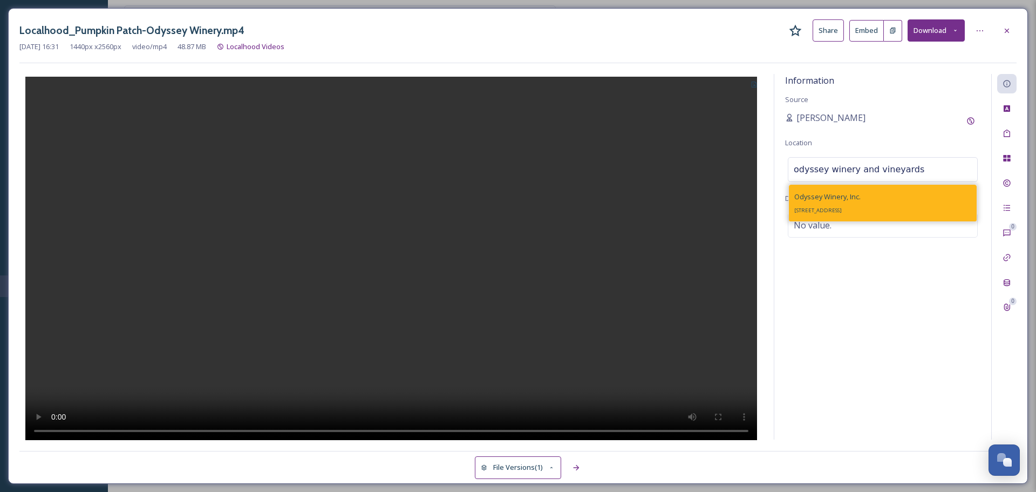
type input "odyssey winery and vineyards"
click at [836, 195] on span "Odyssey Winery, Inc." at bounding box center [827, 197] width 66 height 10
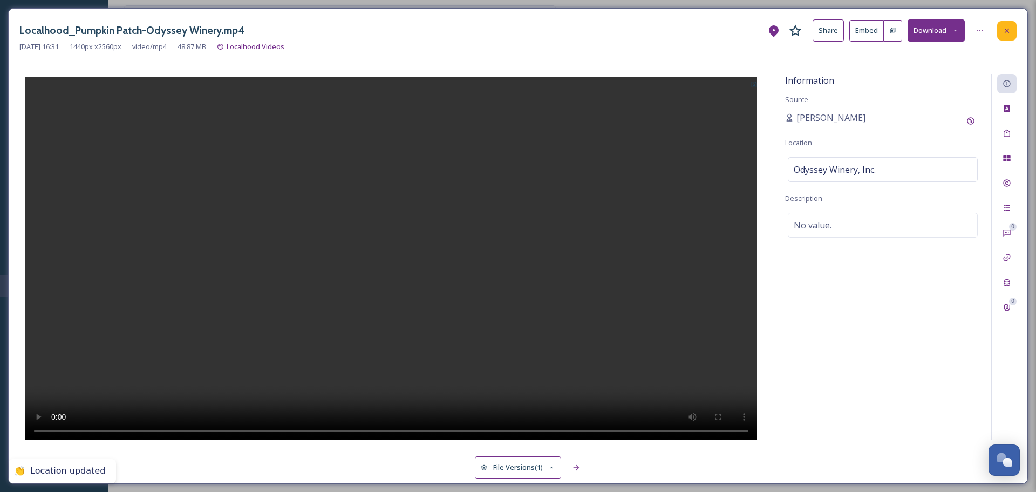
click at [1007, 29] on icon at bounding box center [1007, 30] width 9 height 9
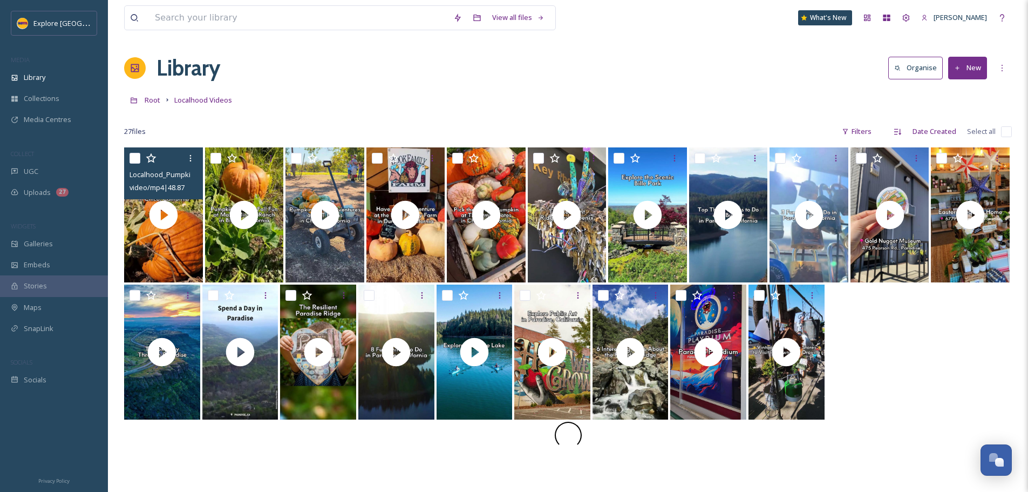
click at [134, 158] on input "checkbox" at bounding box center [135, 158] width 11 height 11
checkbox input "true"
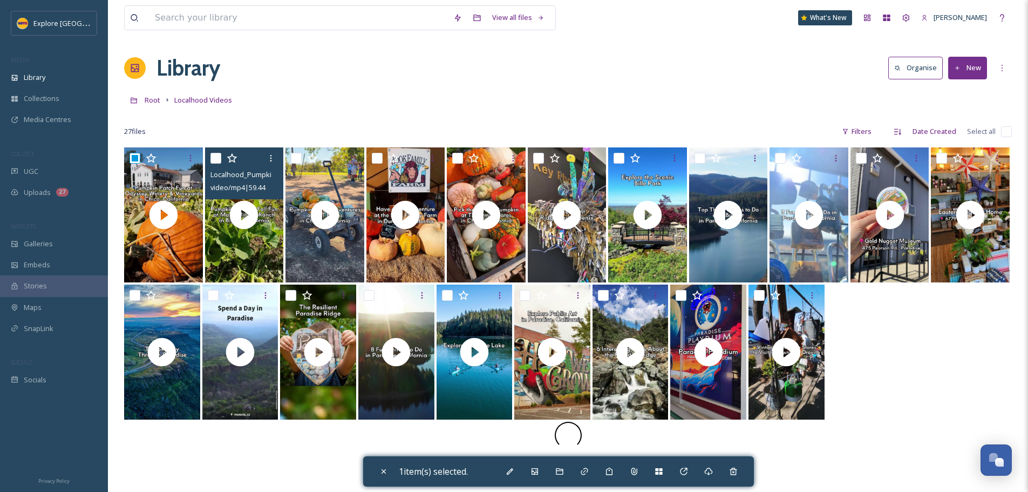
click at [218, 157] on input "checkbox" at bounding box center [215, 158] width 11 height 11
checkbox input "true"
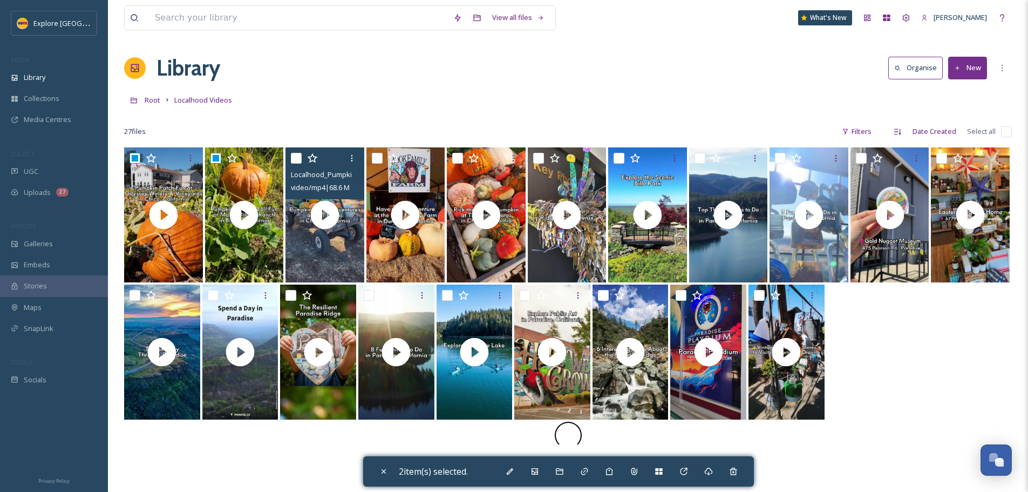
click at [297, 157] on input "checkbox" at bounding box center [296, 158] width 11 height 11
checkbox input "true"
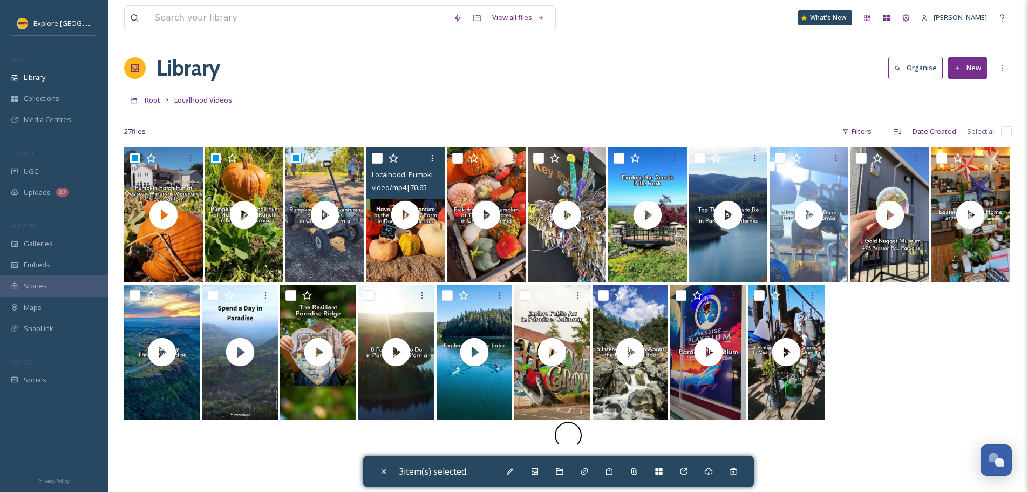
click at [376, 157] on input "checkbox" at bounding box center [377, 158] width 11 height 11
checkbox input "true"
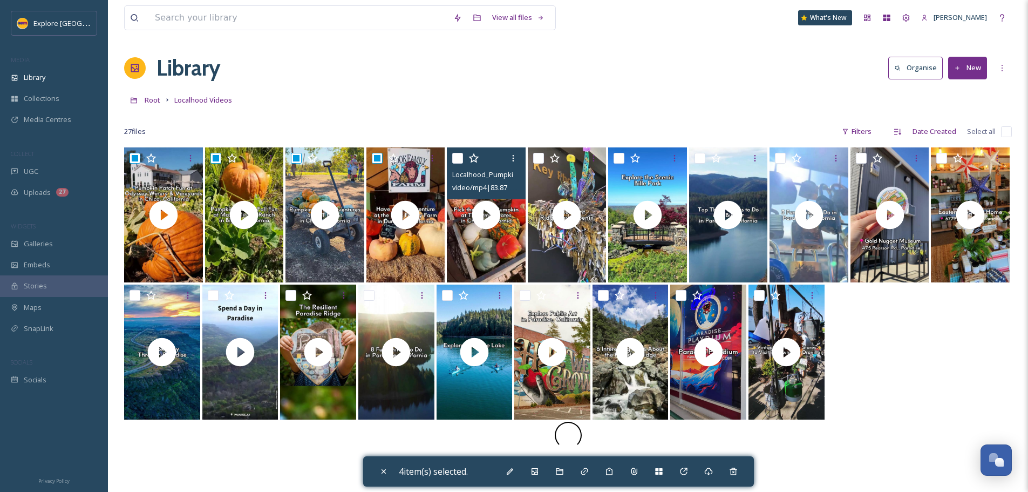
click at [454, 157] on input "checkbox" at bounding box center [457, 158] width 11 height 11
checkbox input "true"
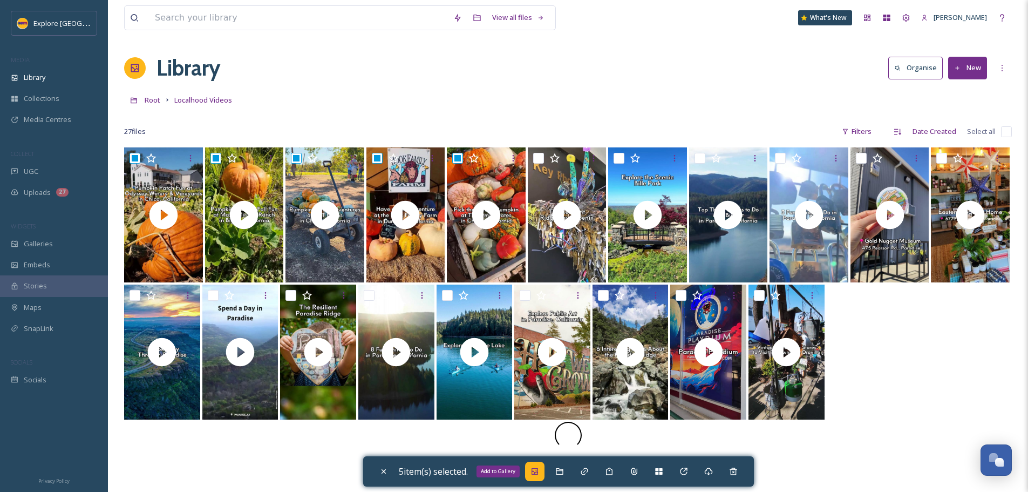
click at [536, 473] on icon at bounding box center [535, 471] width 9 height 9
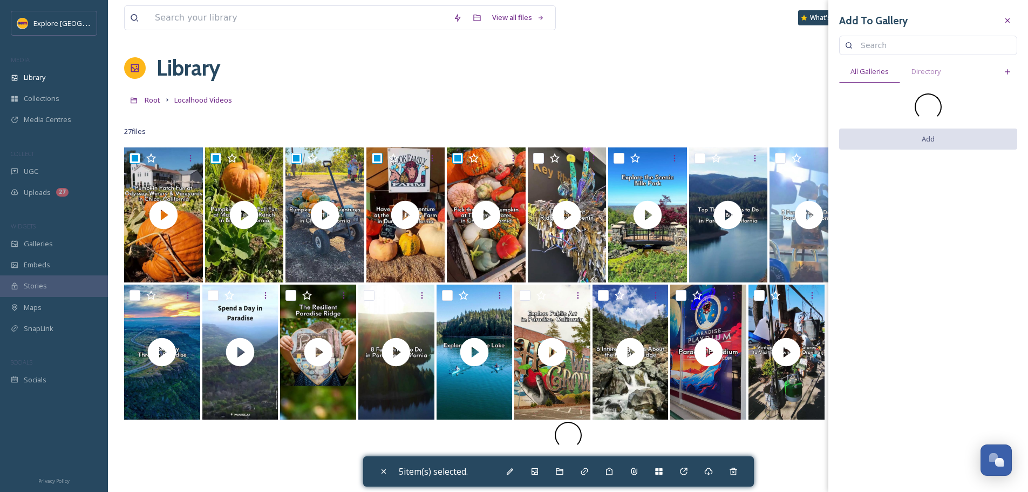
click at [911, 50] on input at bounding box center [933, 46] width 156 height 22
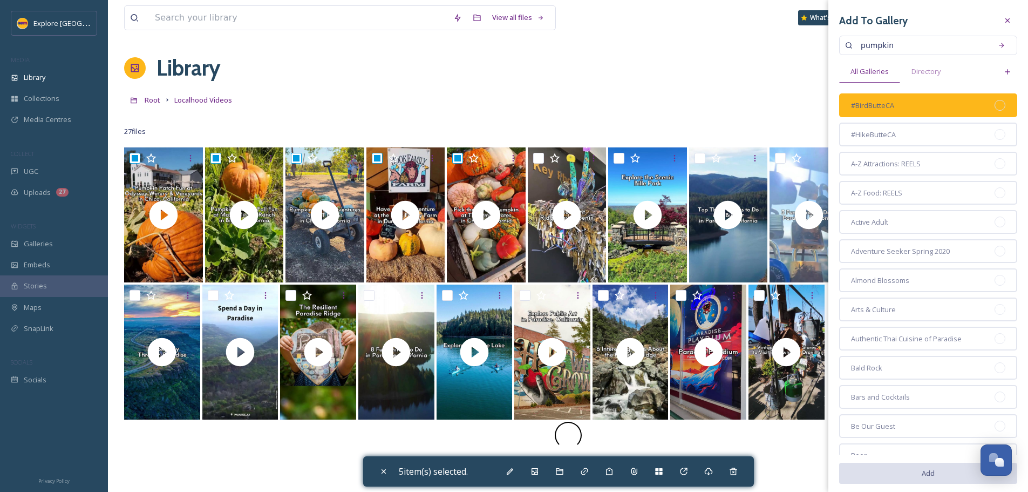
click at [1002, 107] on div "#BirdButteCA" at bounding box center [928, 105] width 178 height 24
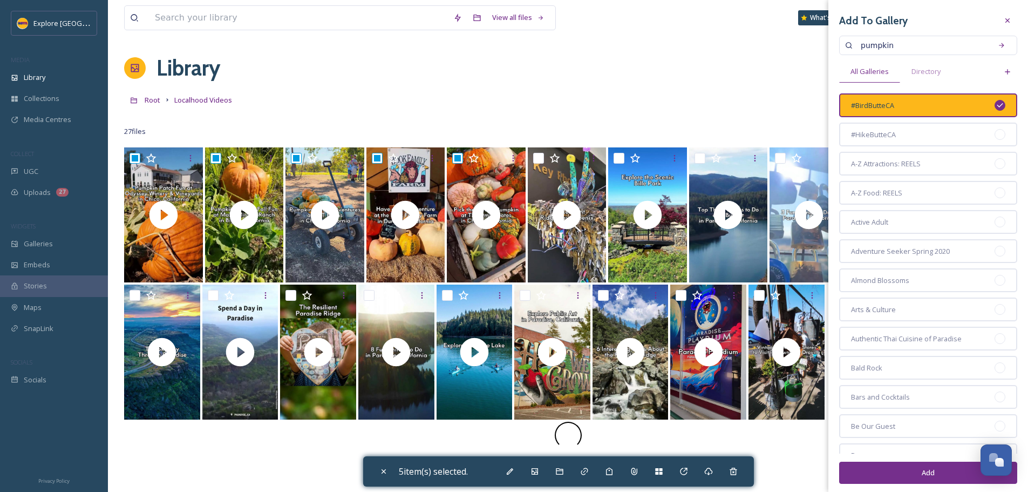
click at [999, 107] on div "#BirdButteCA" at bounding box center [928, 105] width 178 height 24
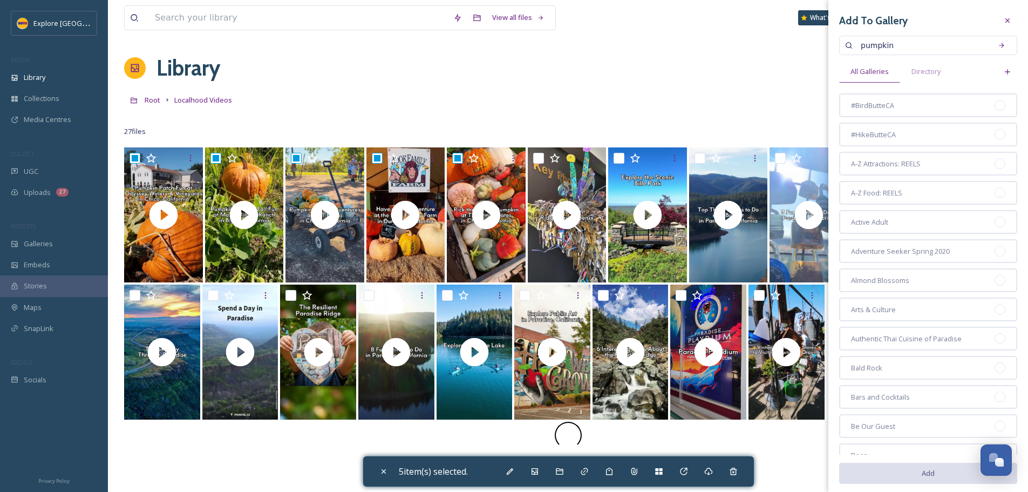
click at [913, 51] on input "pumpkin" at bounding box center [922, 46] width 134 height 22
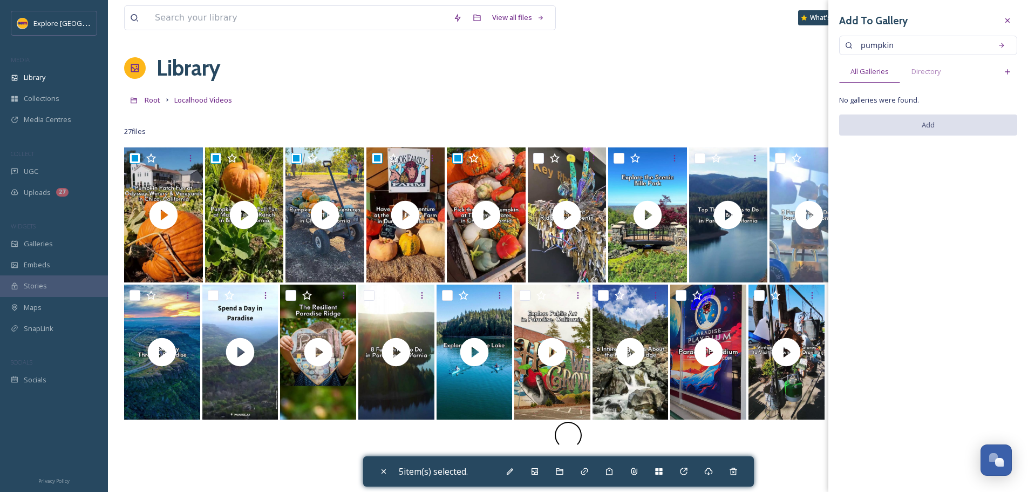
type input "pumpkin"
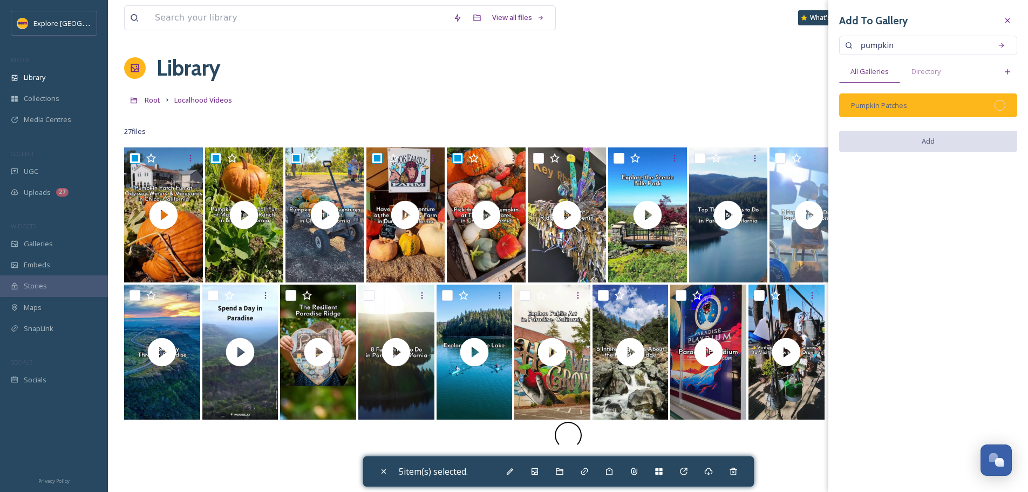
click at [1000, 107] on div at bounding box center [1000, 105] width 11 height 11
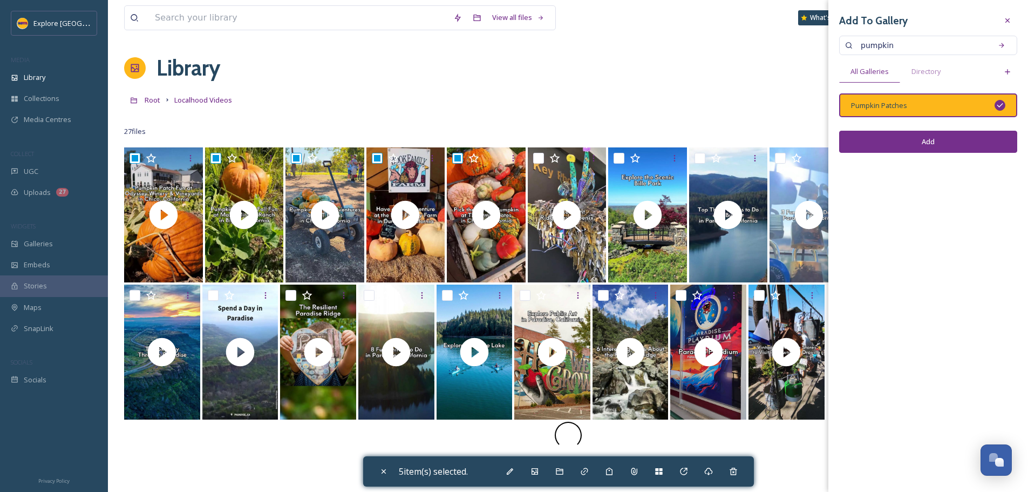
click at [937, 138] on button "Add" at bounding box center [928, 142] width 178 height 22
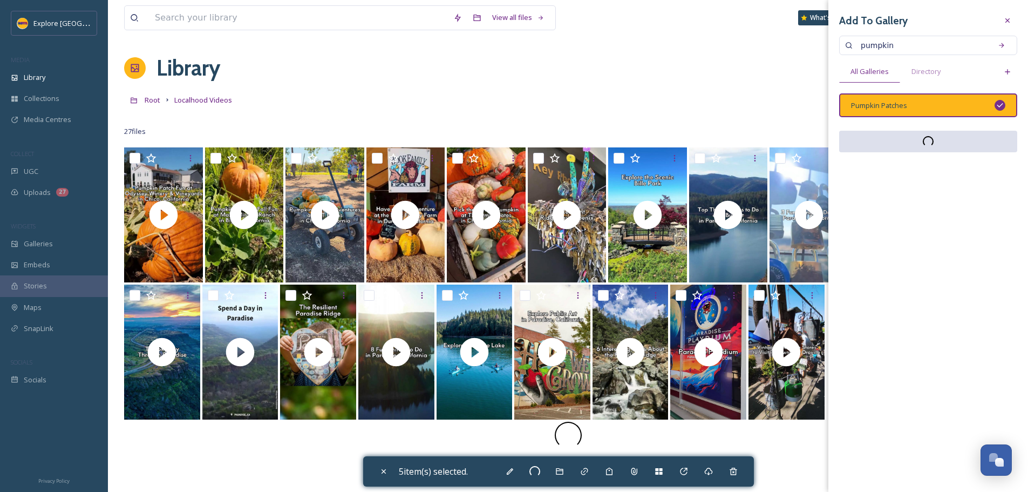
checkbox input "false"
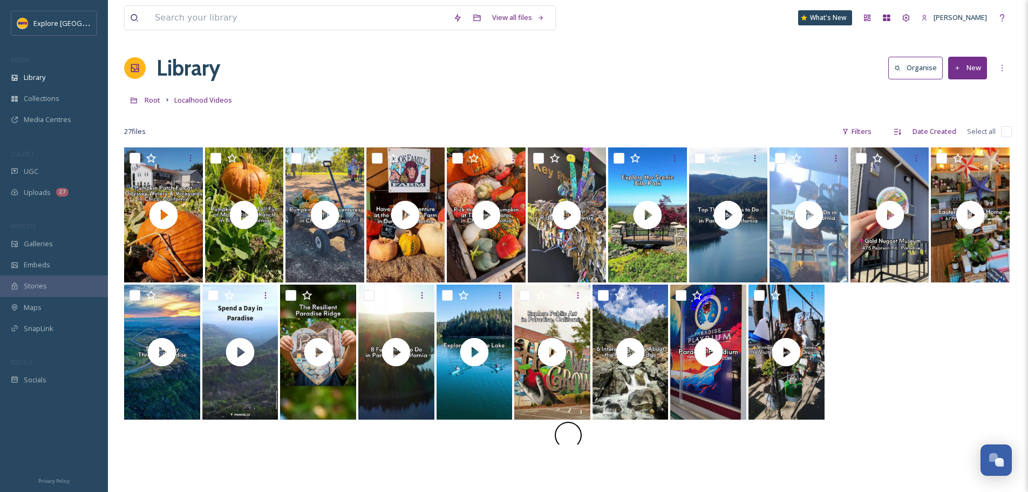
click at [972, 63] on button "New" at bounding box center [967, 68] width 39 height 22
click at [967, 88] on span "File Upload" at bounding box center [963, 93] width 36 height 10
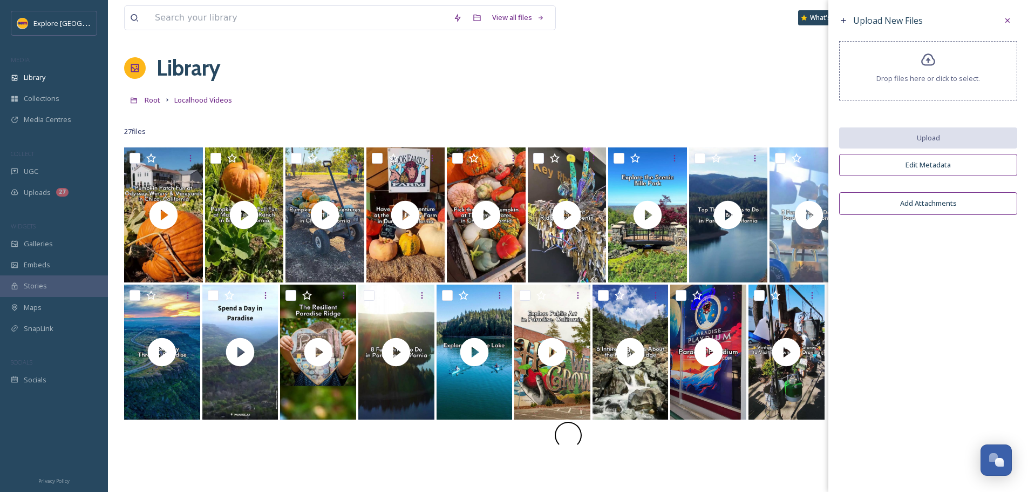
click at [947, 87] on div "Drop files here or click to select." at bounding box center [928, 70] width 178 height 59
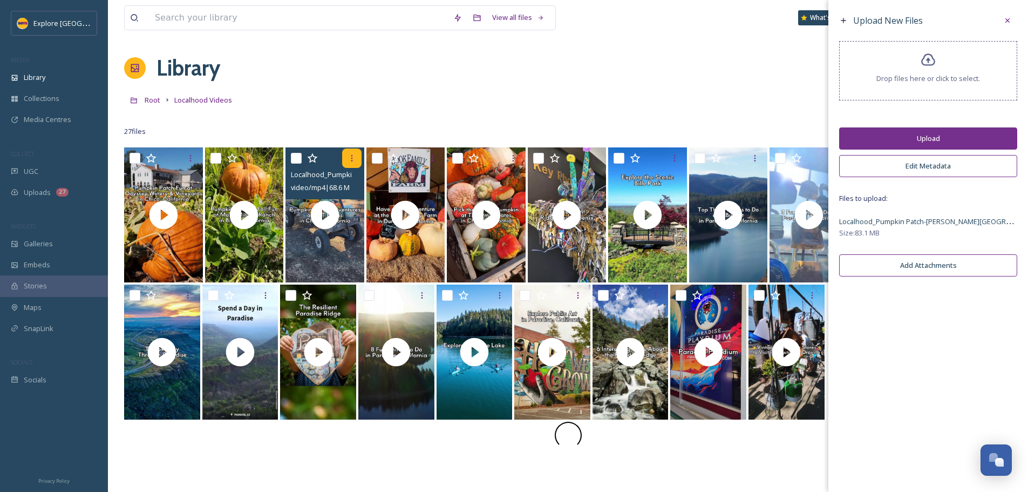
click at [355, 159] on icon at bounding box center [352, 158] width 9 height 9
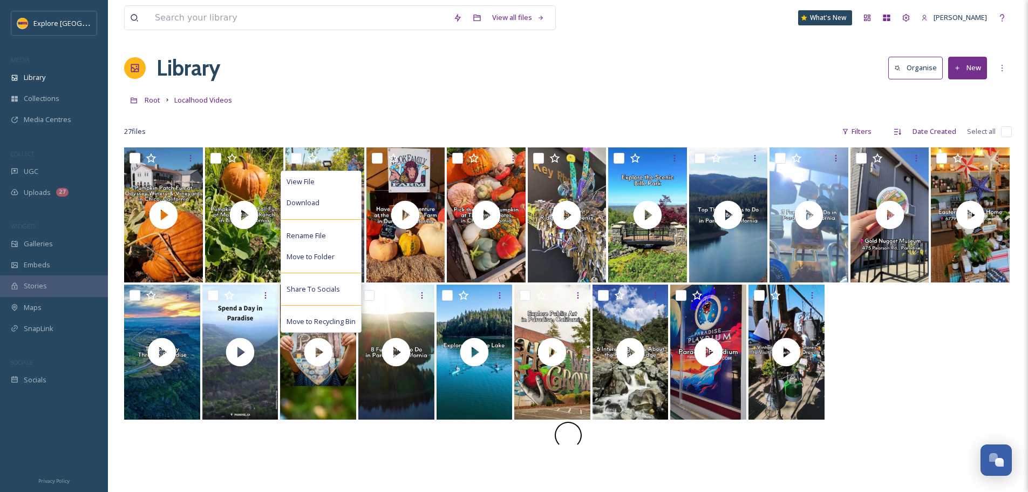
click at [406, 116] on div at bounding box center [568, 115] width 888 height 11
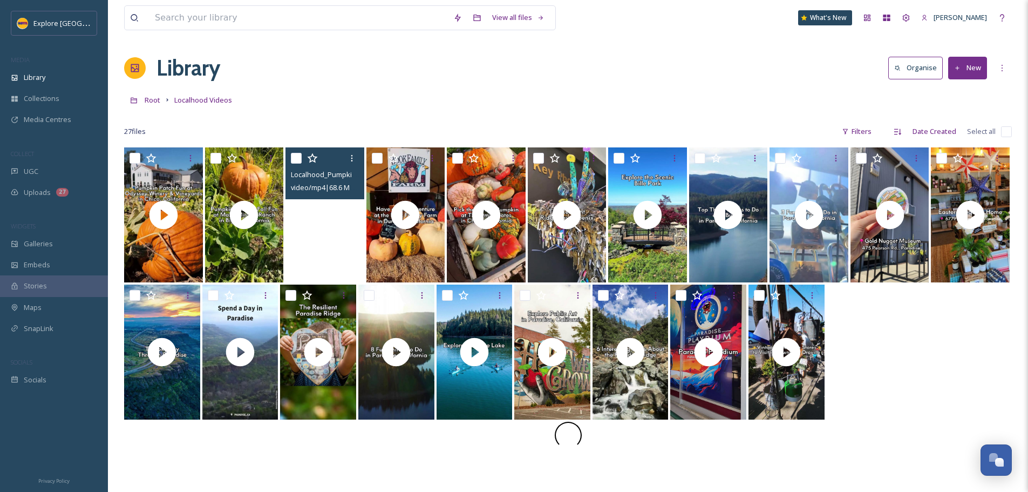
click at [338, 238] on video "Localhood_Pumpkin Patch-L&T Farms.mp4" at bounding box center [325, 214] width 79 height 135
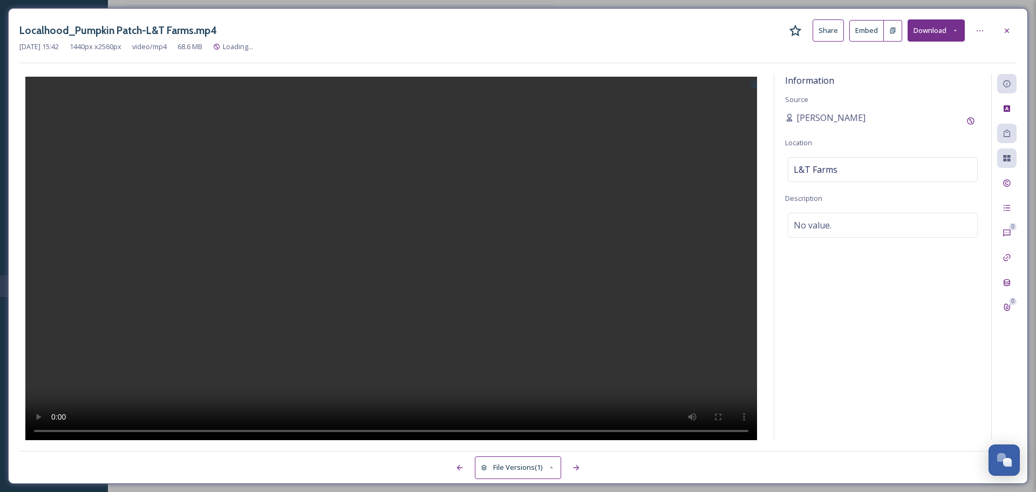
click at [886, 35] on button at bounding box center [893, 31] width 18 height 22
drag, startPoint x: 1010, startPoint y: 29, endPoint x: 878, endPoint y: 52, distance: 134.3
click at [1010, 29] on icon at bounding box center [1007, 30] width 9 height 9
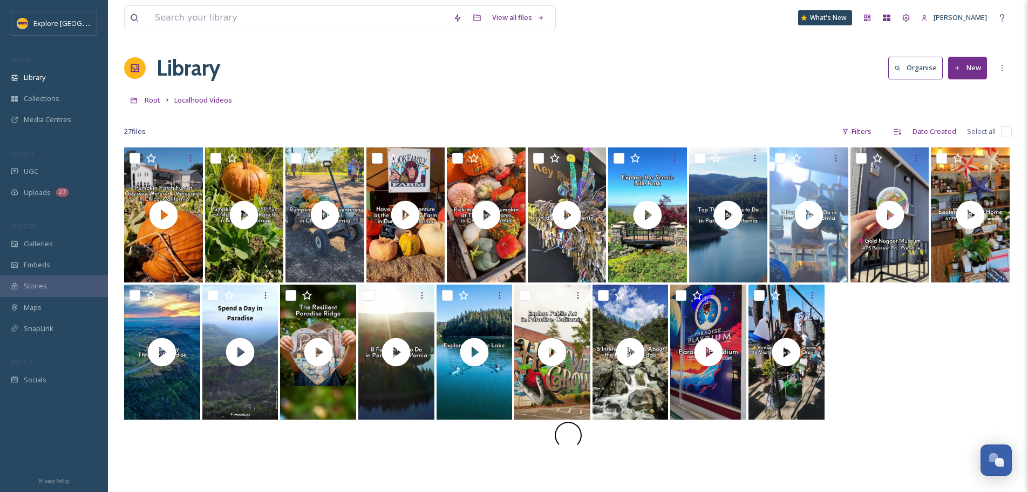
click at [969, 68] on button "New" at bounding box center [967, 68] width 39 height 22
click at [966, 89] on span "File Upload" at bounding box center [963, 93] width 36 height 10
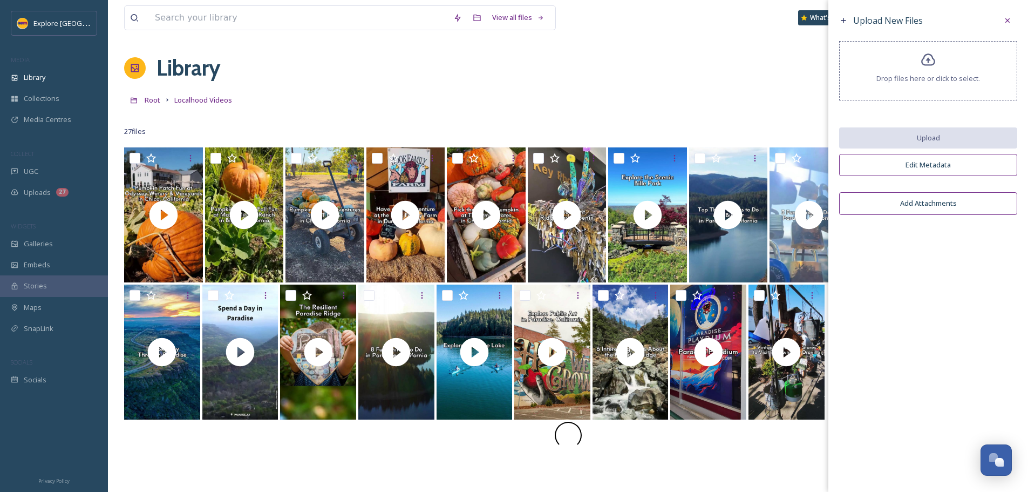
click at [938, 87] on div "Drop files here or click to select." at bounding box center [928, 70] width 178 height 59
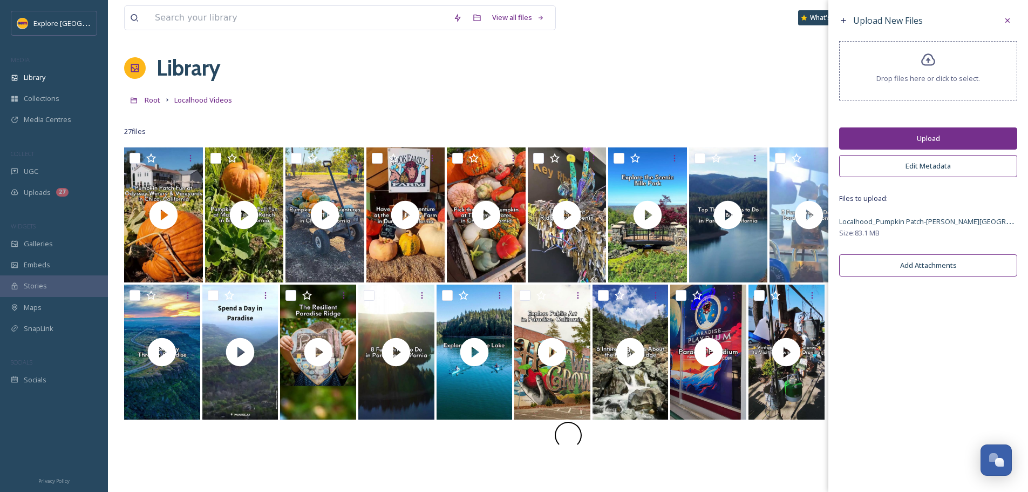
click at [905, 134] on button "Upload" at bounding box center [928, 138] width 178 height 22
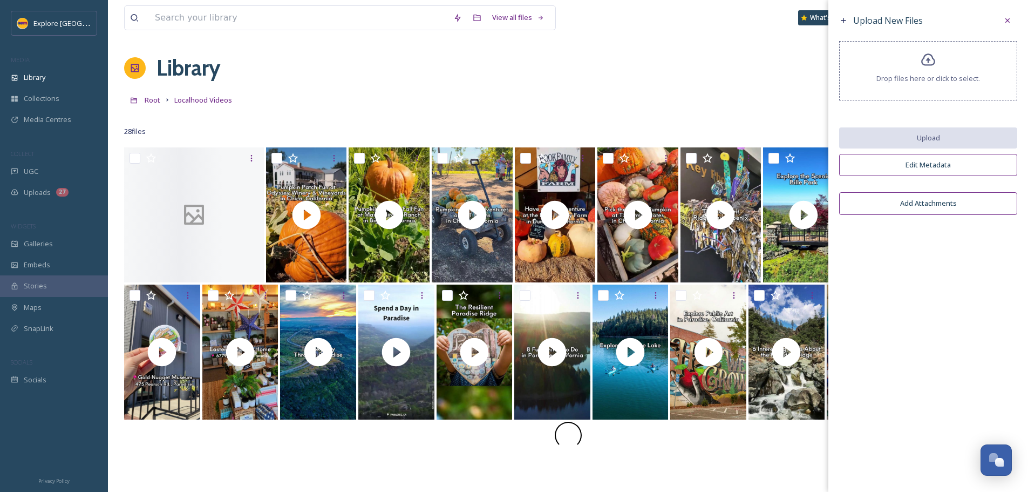
drag, startPoint x: 639, startPoint y: 100, endPoint x: 652, endPoint y: 100, distance: 13.5
click at [639, 100] on div "Root Localhood Videos" at bounding box center [568, 100] width 888 height 21
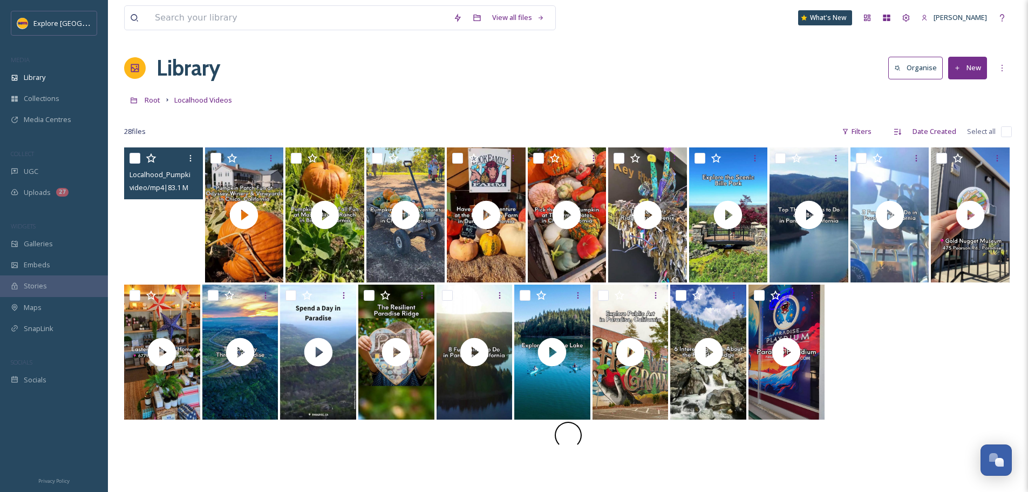
click at [162, 257] on video "Localhood_Pumpkin Patch-Patrick Ranch.mp4" at bounding box center [163, 214] width 79 height 135
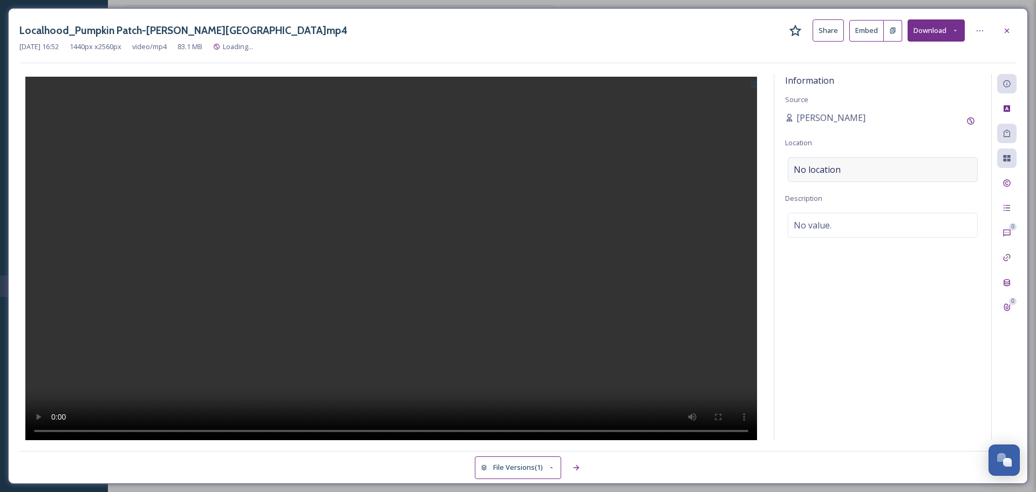
click at [844, 167] on div "No location" at bounding box center [883, 169] width 190 height 25
click at [844, 167] on input at bounding box center [883, 170] width 189 height 24
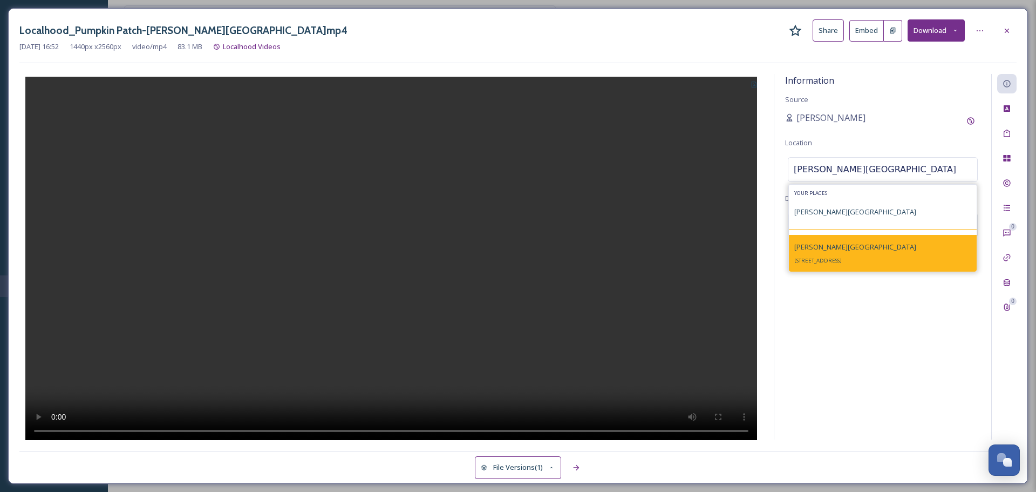
type input "[PERSON_NAME][GEOGRAPHIC_DATA]"
click at [830, 248] on span "[PERSON_NAME][GEOGRAPHIC_DATA]" at bounding box center [855, 247] width 122 height 10
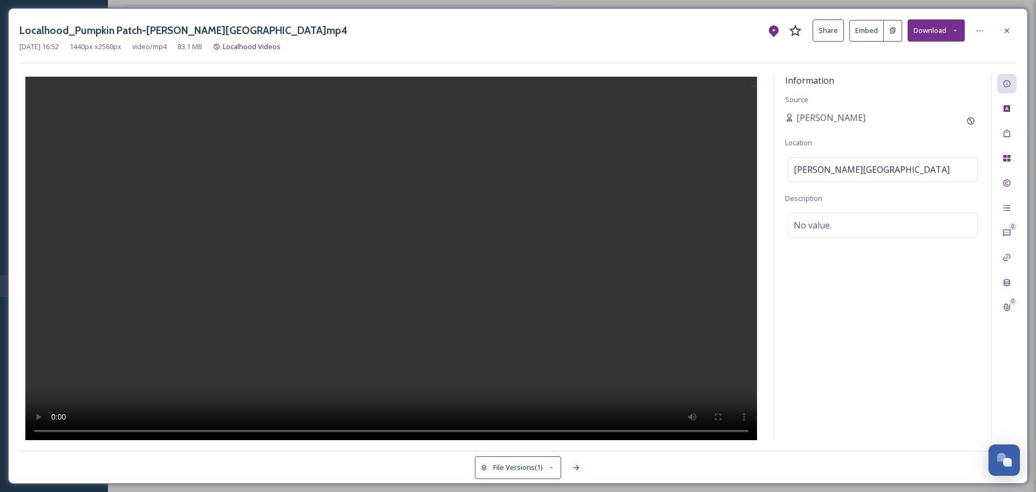
click at [756, 79] on button at bounding box center [754, 83] width 18 height 19
click at [733, 133] on span "Use Current Frame" at bounding box center [715, 130] width 61 height 10
click at [1000, 28] on div at bounding box center [1006, 30] width 19 height 19
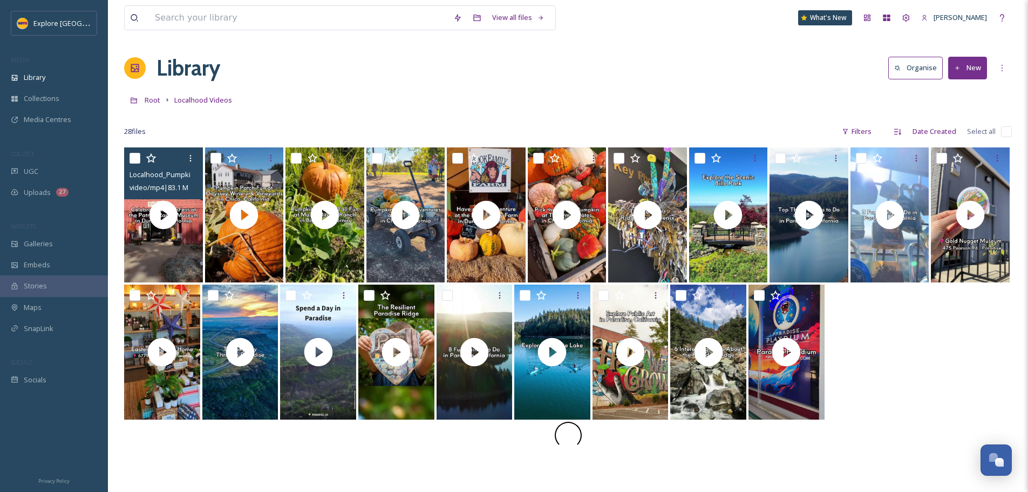
click at [134, 159] on input "checkbox" at bounding box center [135, 158] width 11 height 11
checkbox input "true"
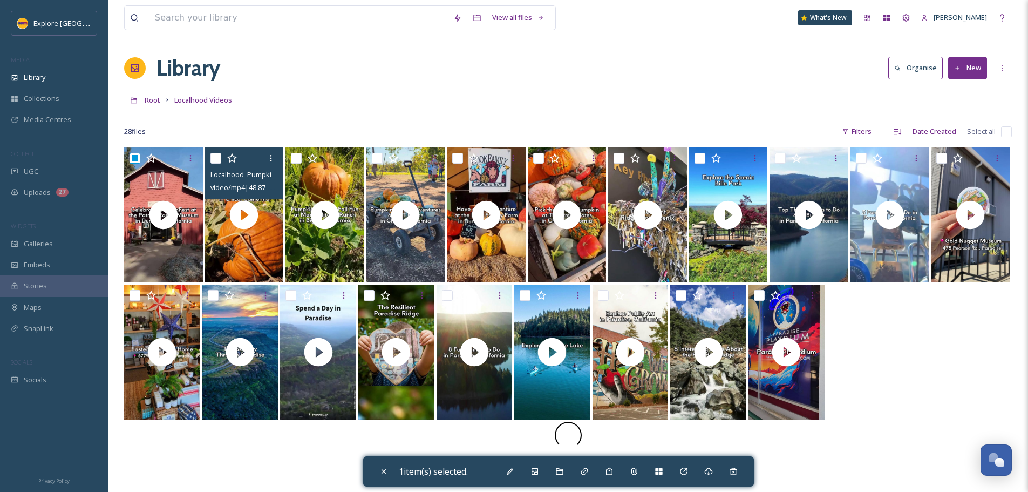
click at [216, 161] on input "checkbox" at bounding box center [215, 158] width 11 height 11
checkbox input "true"
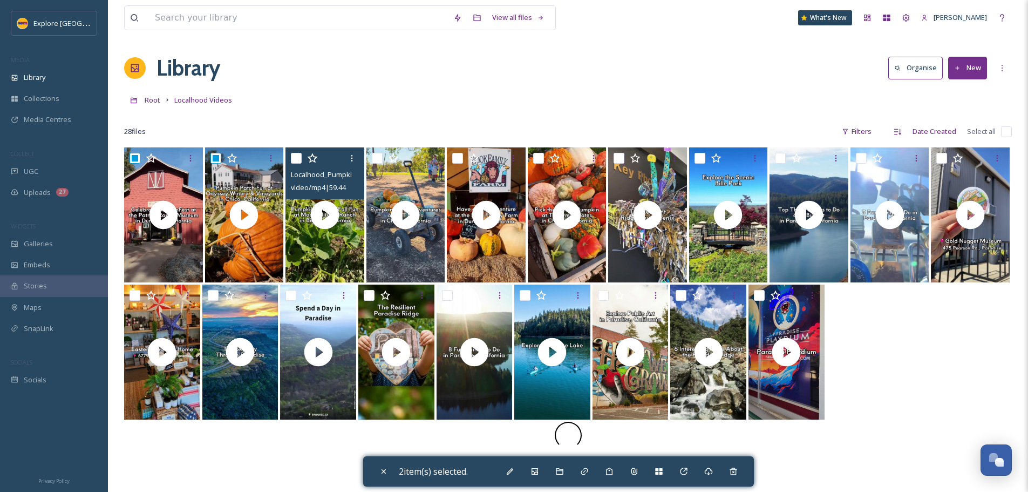
click at [294, 160] on input "checkbox" at bounding box center [296, 158] width 11 height 11
checkbox input "true"
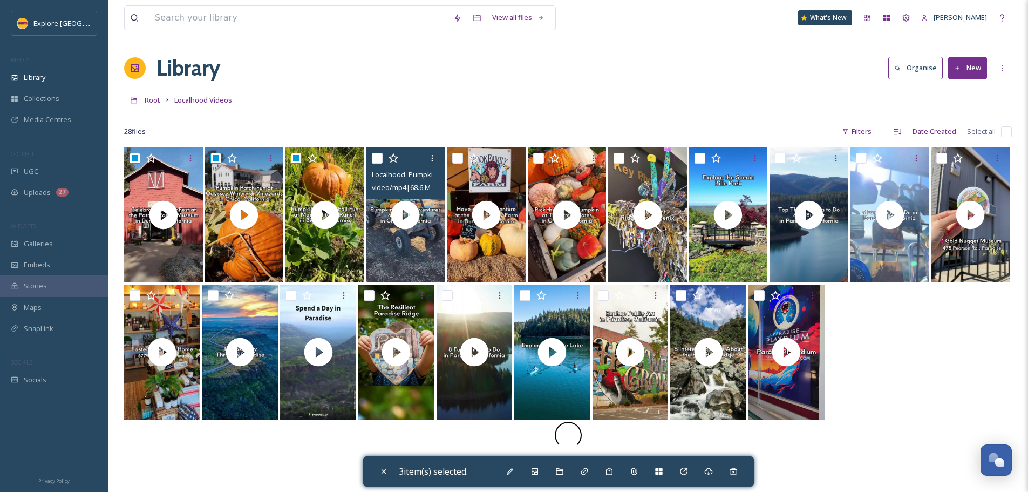
click at [377, 160] on input "checkbox" at bounding box center [377, 158] width 11 height 11
checkbox input "true"
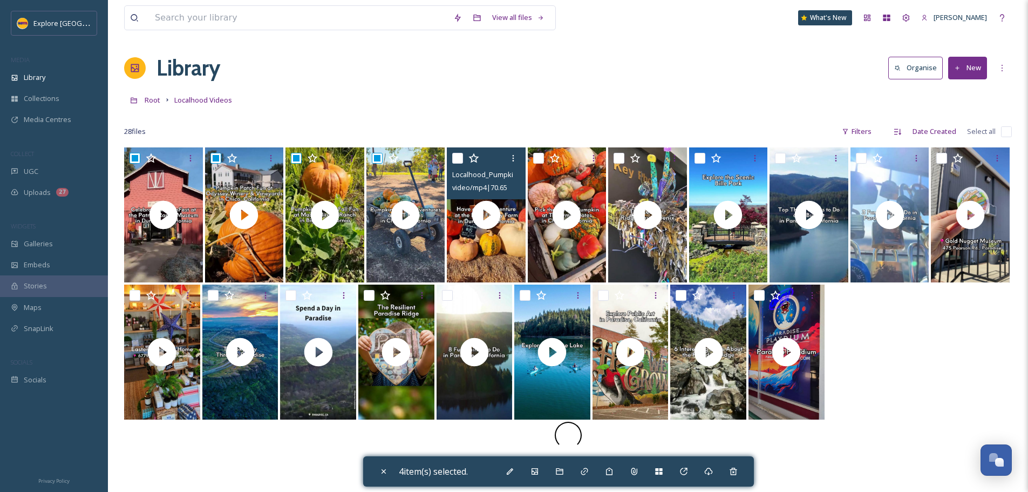
click at [455, 163] on input "checkbox" at bounding box center [457, 158] width 11 height 11
checkbox input "true"
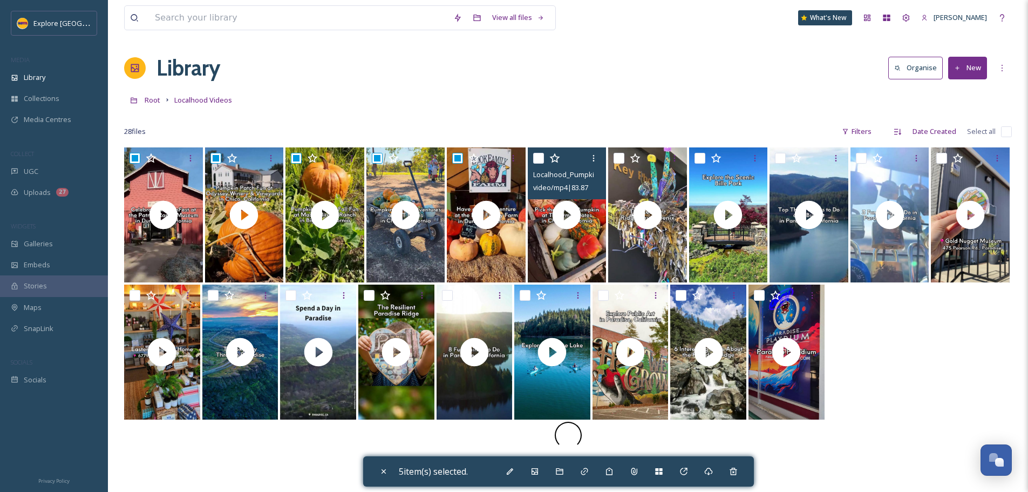
click at [540, 157] on input "checkbox" at bounding box center [538, 158] width 11 height 11
checkbox input "true"
click at [531, 470] on div "Add to Gallery" at bounding box center [534, 470] width 19 height 19
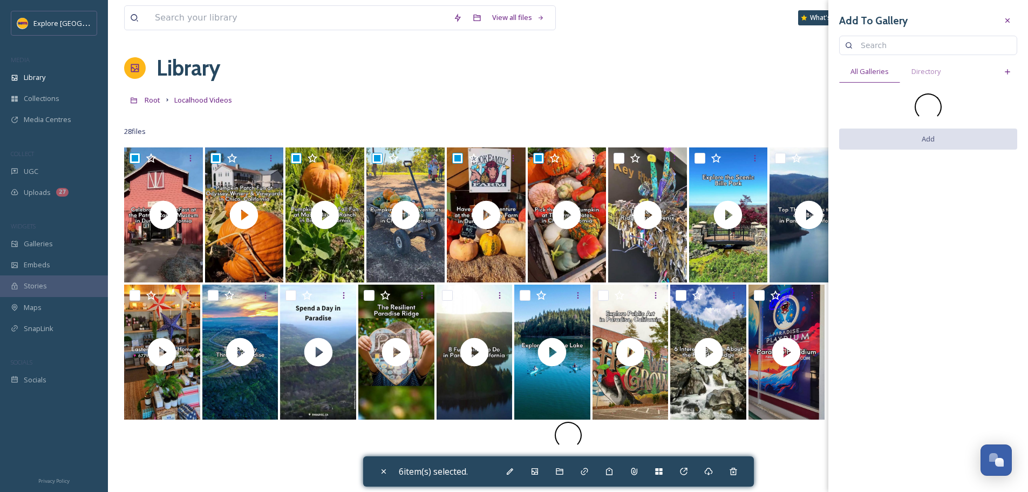
click at [872, 50] on input at bounding box center [933, 46] width 156 height 22
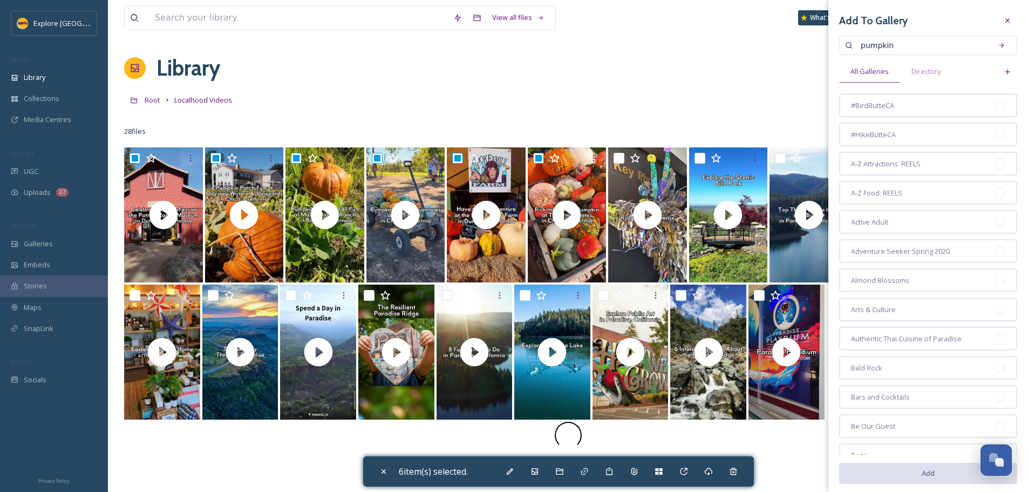
click at [910, 47] on input "pumpkin" at bounding box center [922, 46] width 134 height 22
type input "pumpkin"
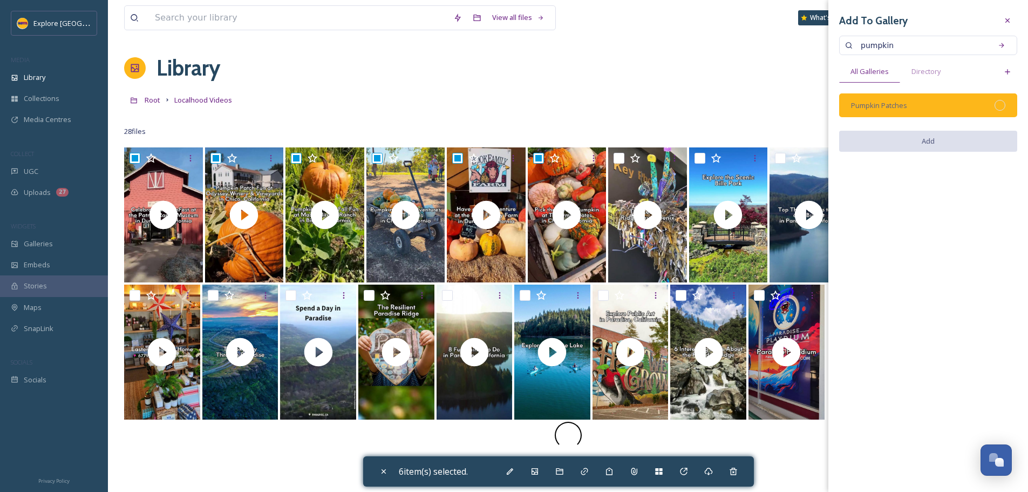
click at [999, 103] on div at bounding box center [1000, 105] width 11 height 11
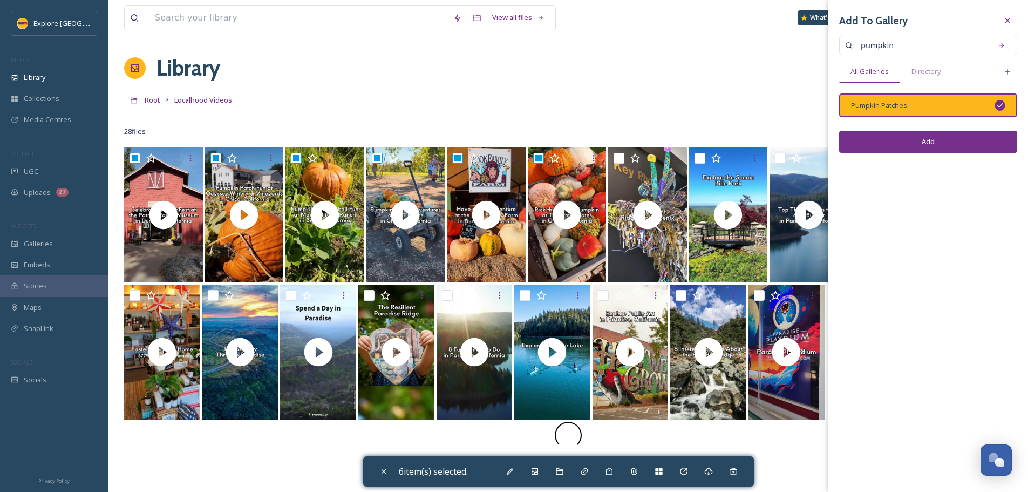
click at [955, 143] on button "Add" at bounding box center [928, 142] width 178 height 22
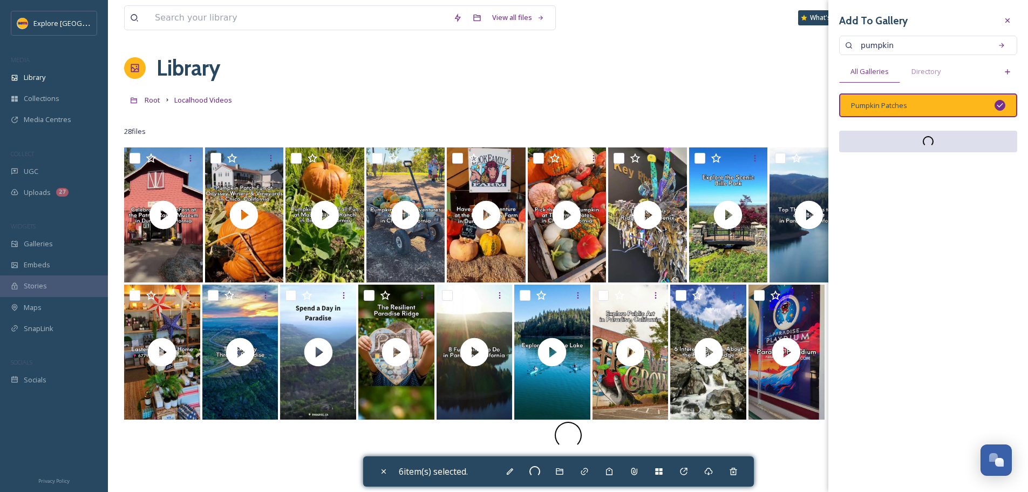
checkbox input "false"
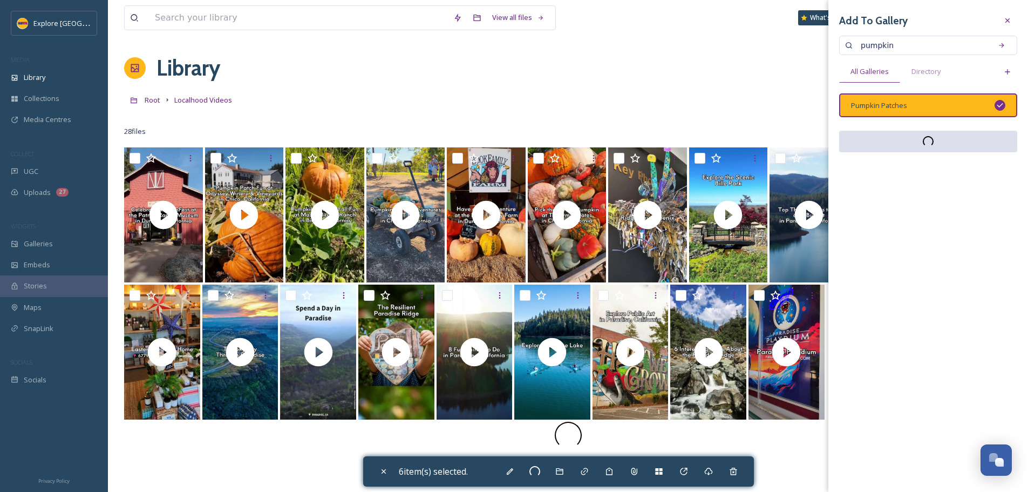
checkbox input "false"
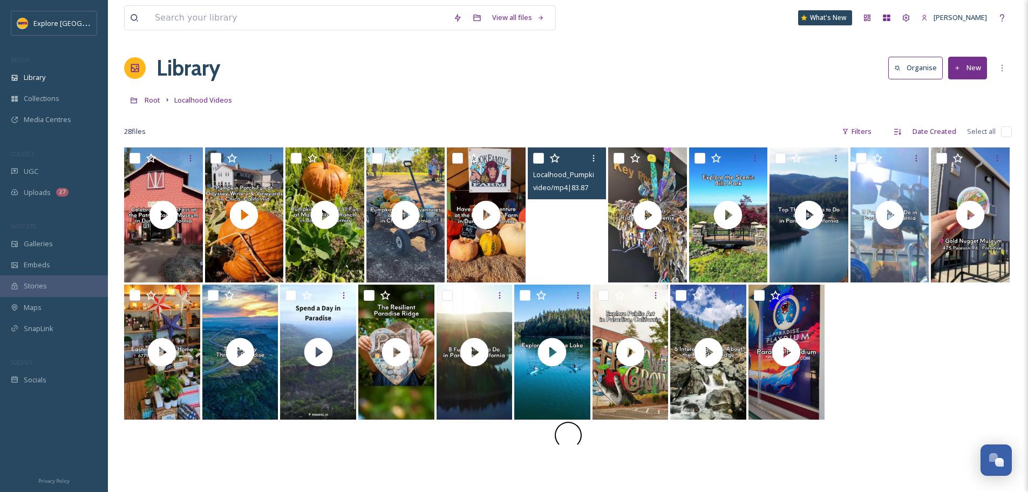
click at [561, 242] on video "Localhood_Pumpkin Patch-TJ Farms Estates.mp4" at bounding box center [567, 214] width 79 height 135
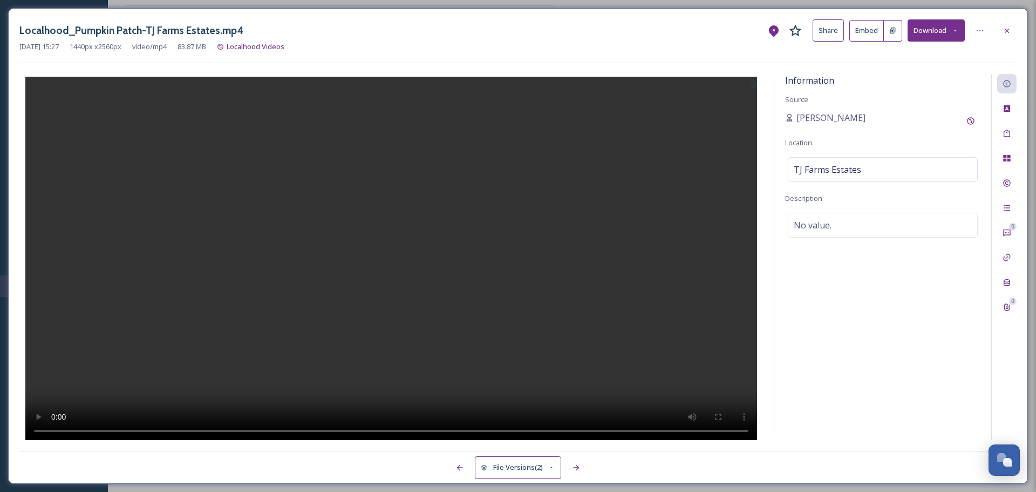
click at [895, 29] on icon at bounding box center [893, 31] width 5 height 6
click at [1008, 31] on icon at bounding box center [1007, 30] width 4 height 4
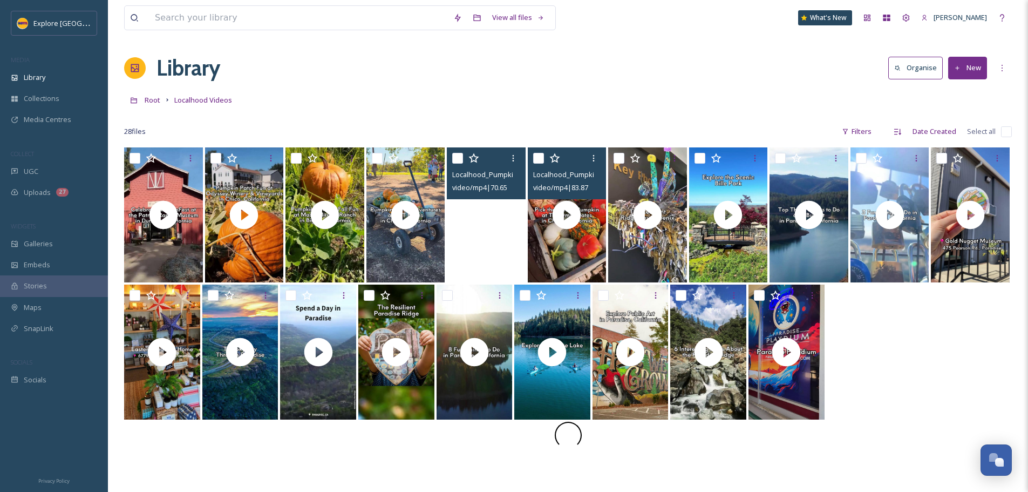
click at [487, 247] on video "Localhood_Pumpkin Patch-Book Family Farm.mp4" at bounding box center [486, 214] width 79 height 135
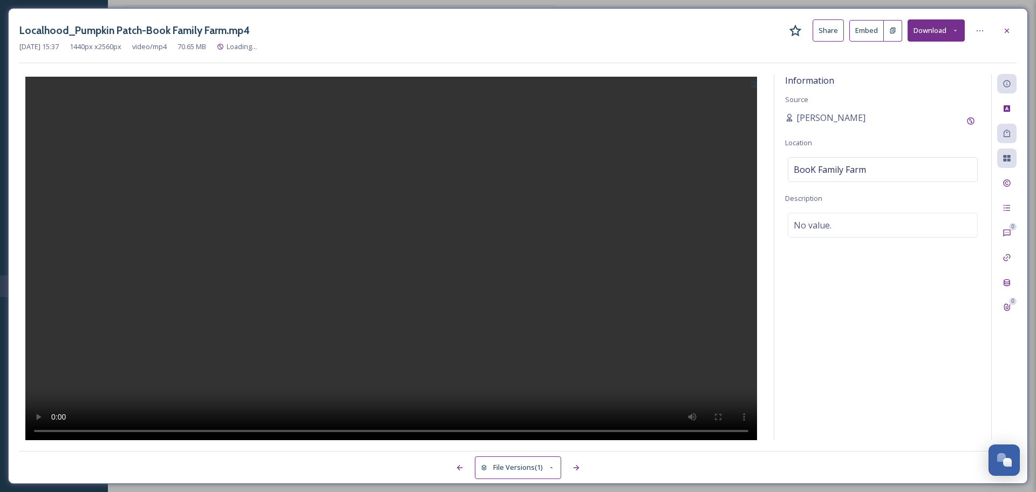
click at [892, 35] on button at bounding box center [893, 31] width 18 height 22
click at [1018, 31] on div "Localhood_Pumpkin Patch-Book Family Farm.mp4 Share Embed Download Sep 11 2025 1…" at bounding box center [518, 246] width 1020 height 476
click at [1009, 41] on div "Localhood_Pumpkin Patch-Book Family Farm.mp4 Share Embed Download" at bounding box center [517, 30] width 997 height 22
click at [1007, 35] on div at bounding box center [1006, 30] width 19 height 19
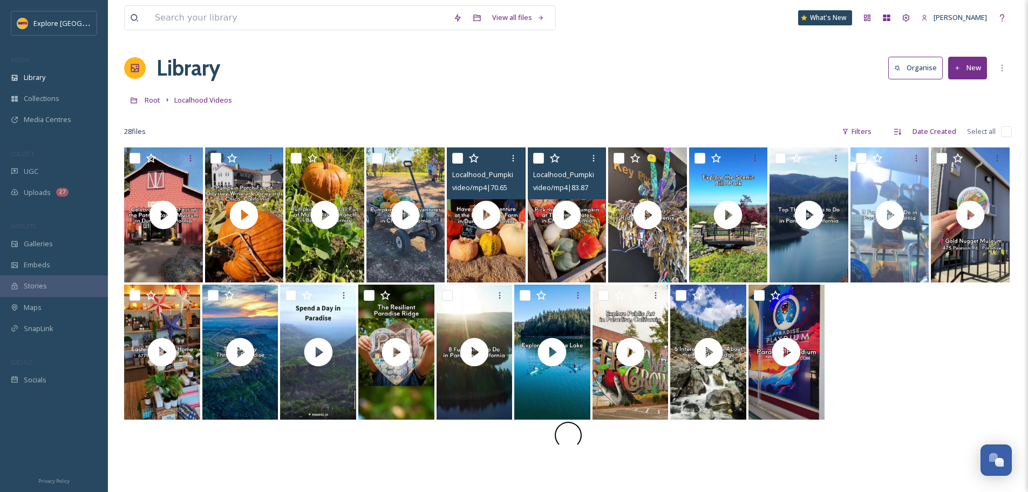
click at [963, 69] on button "New" at bounding box center [967, 68] width 39 height 22
click at [955, 91] on span "File Upload" at bounding box center [963, 93] width 36 height 10
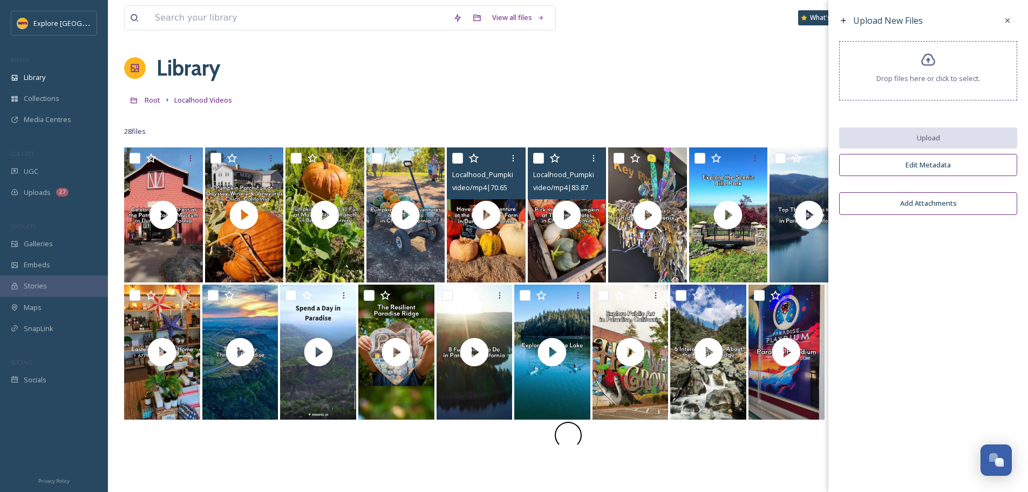
click at [948, 81] on span "Drop files here or click to select." at bounding box center [929, 78] width 104 height 10
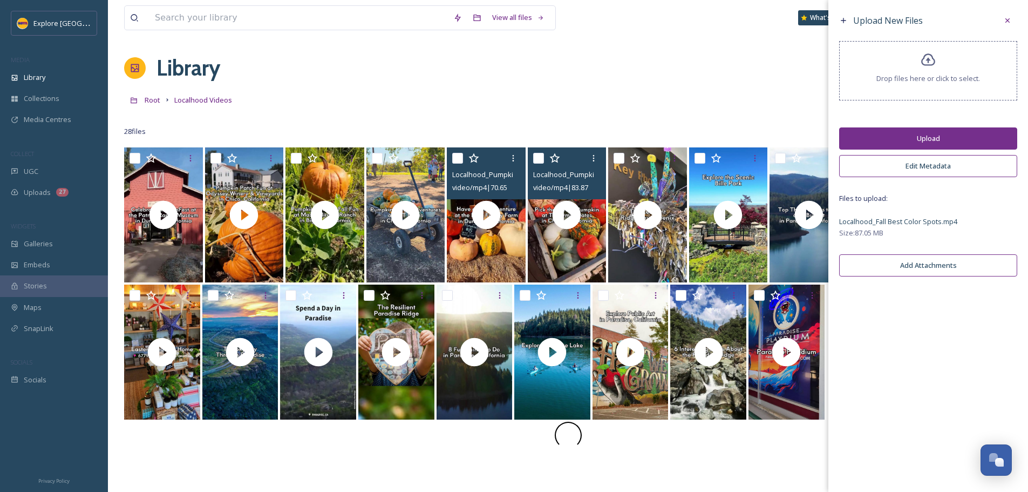
click at [916, 139] on button "Upload" at bounding box center [928, 138] width 178 height 22
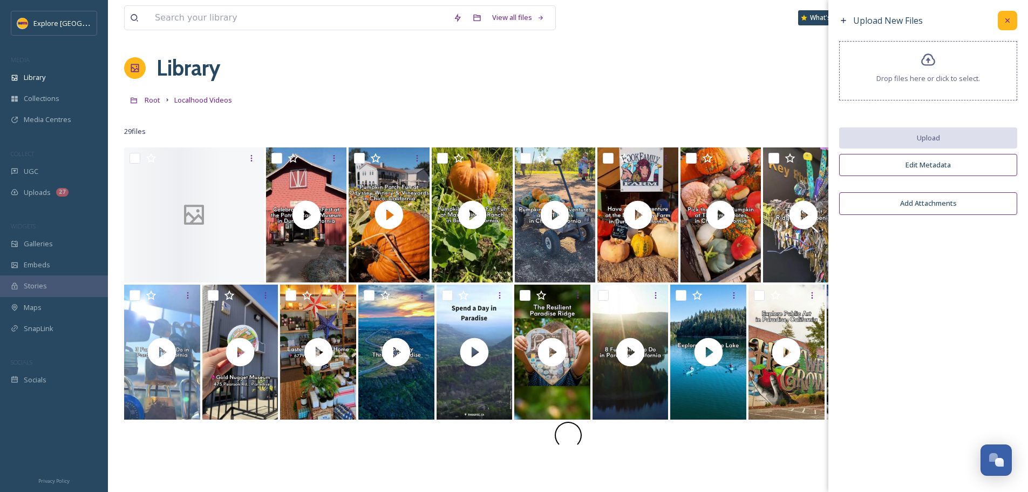
click at [1004, 23] on icon at bounding box center [1007, 20] width 9 height 9
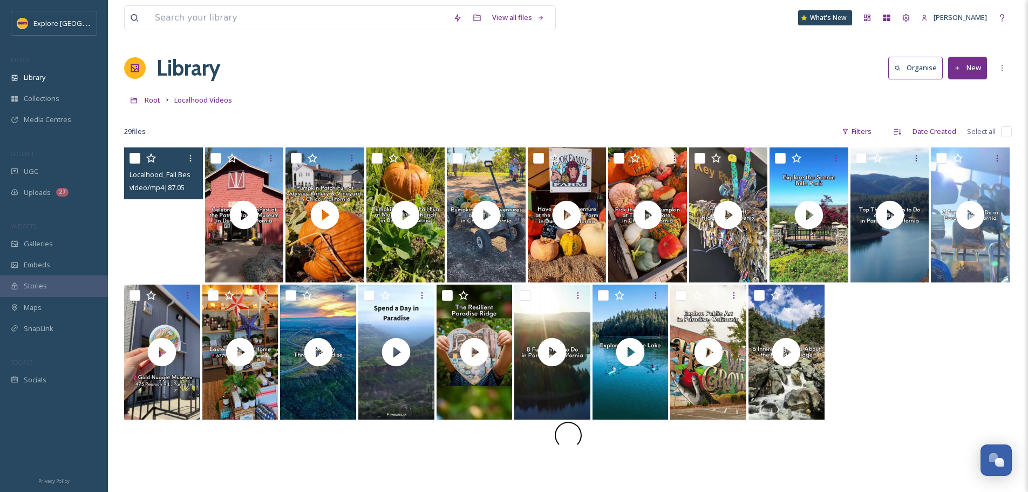
click at [194, 240] on video "Localhood_Fall Best Color Spots.mp4" at bounding box center [163, 214] width 79 height 135
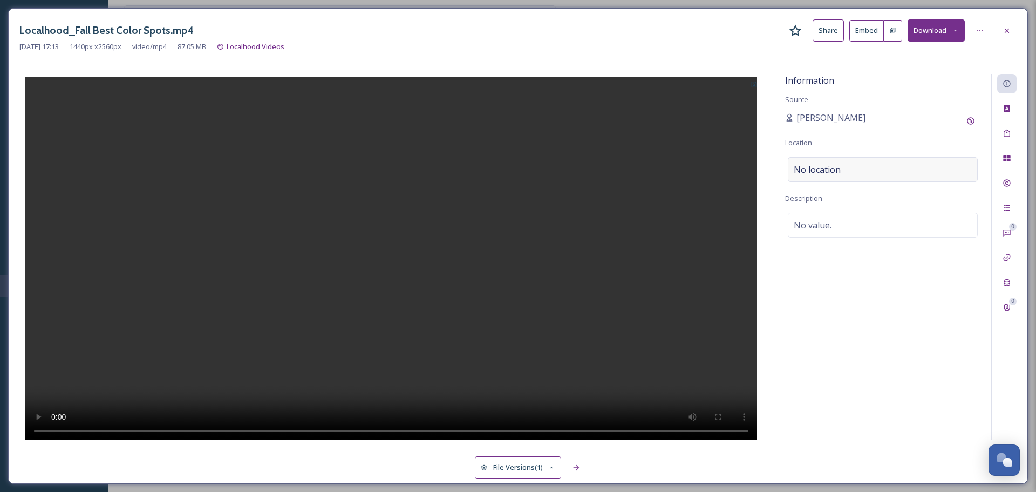
click at [839, 167] on span "No location" at bounding box center [817, 169] width 47 height 13
click at [840, 172] on input at bounding box center [883, 170] width 189 height 24
type input "[GEOGRAPHIC_DATA], [US_STATE]"
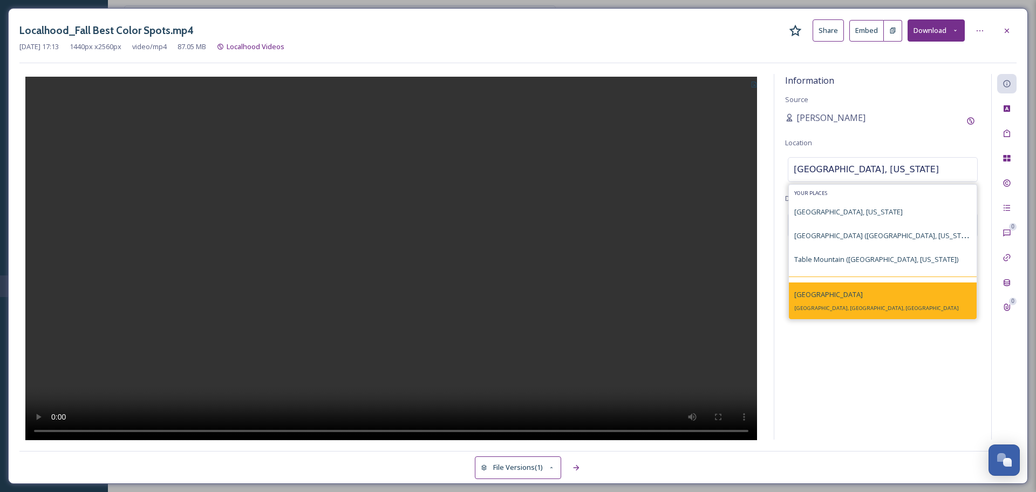
click at [825, 293] on span "[GEOGRAPHIC_DATA]" at bounding box center [828, 294] width 69 height 10
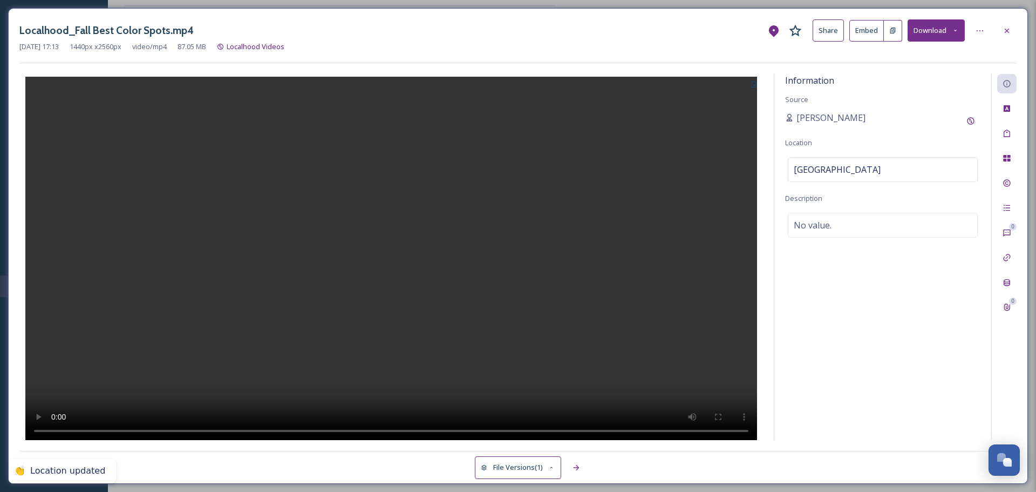
click at [893, 38] on button at bounding box center [893, 31] width 18 height 22
click at [1002, 29] on div at bounding box center [1006, 30] width 19 height 19
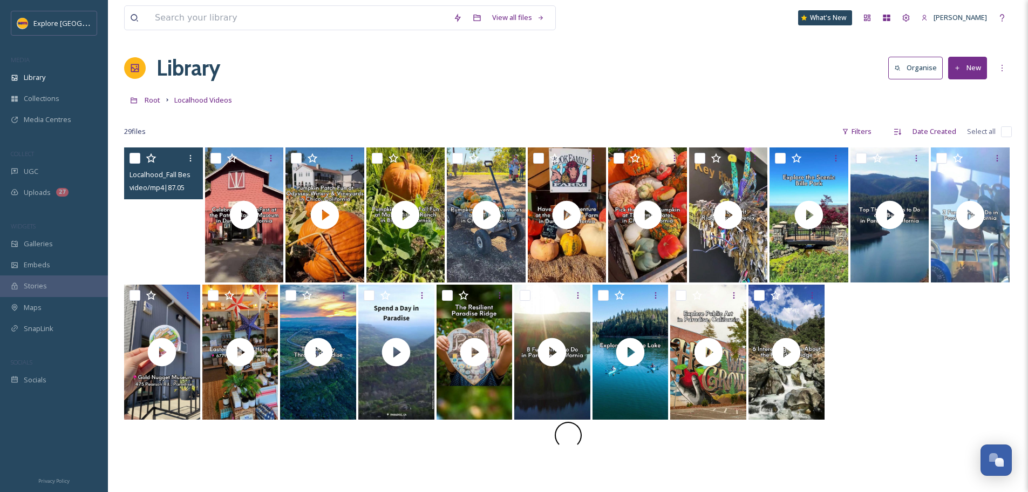
click at [172, 245] on video "Localhood_Fall Best Color Spots.mp4" at bounding box center [163, 214] width 79 height 135
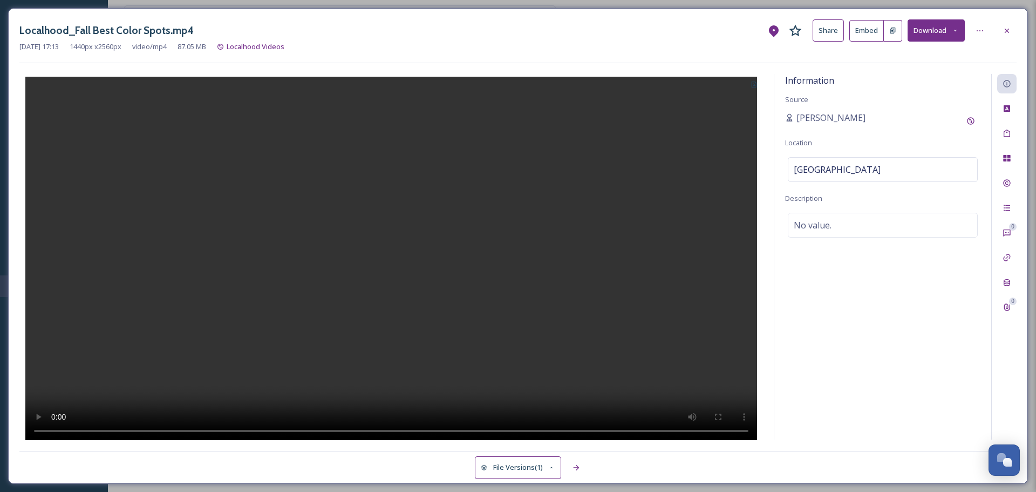
click at [889, 27] on icon at bounding box center [892, 30] width 7 height 7
click at [1003, 29] on icon at bounding box center [1007, 30] width 9 height 9
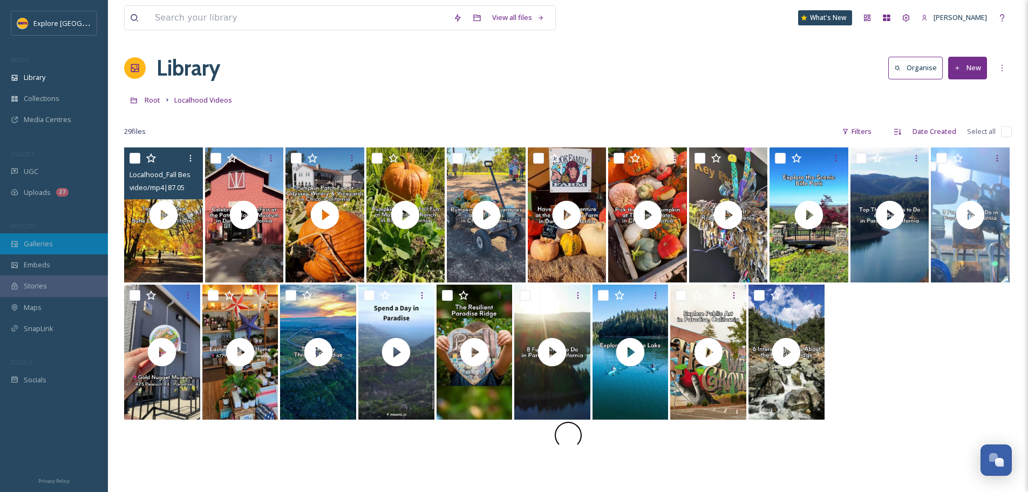
click at [38, 251] on div "Galleries" at bounding box center [54, 243] width 108 height 21
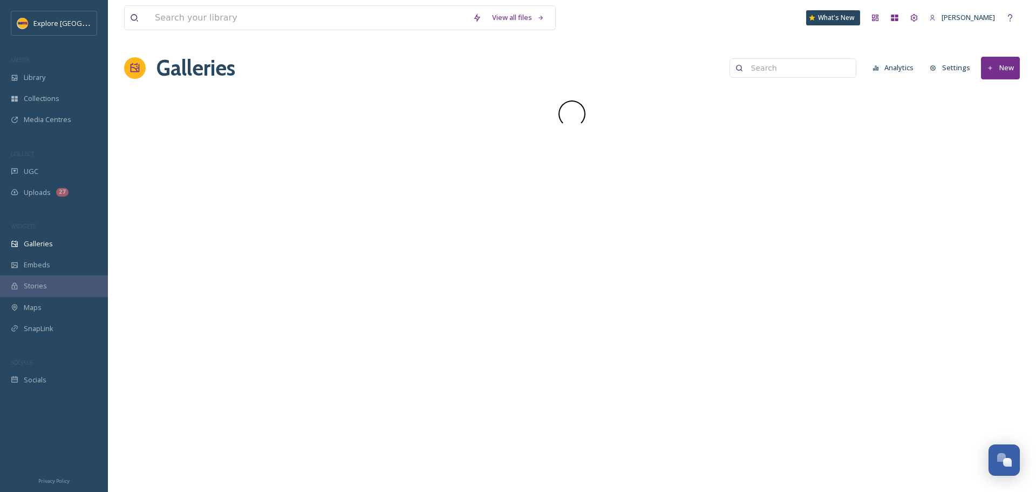
click at [1014, 70] on button "New" at bounding box center [1000, 68] width 39 height 22
click at [994, 93] on span "Gallery" at bounding box center [1002, 93] width 23 height 10
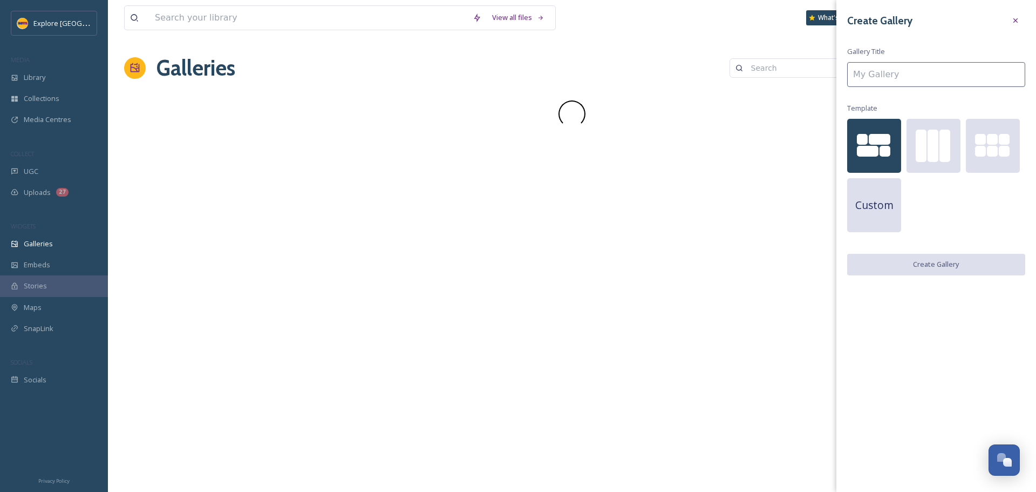
click at [905, 77] on input at bounding box center [936, 74] width 178 height 25
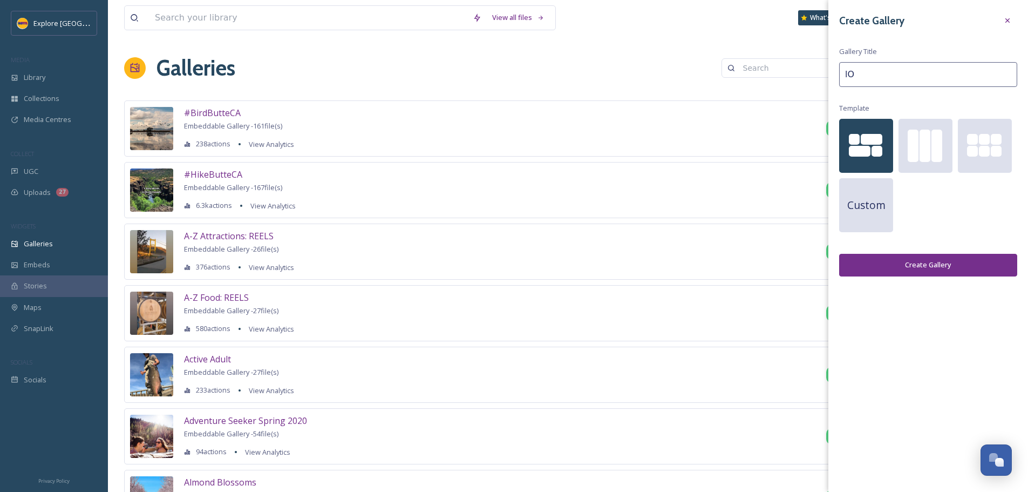
type input "l"
type input "Localhood_FALL Vertical Videos"
click at [950, 163] on div "Custom" at bounding box center [928, 178] width 178 height 119
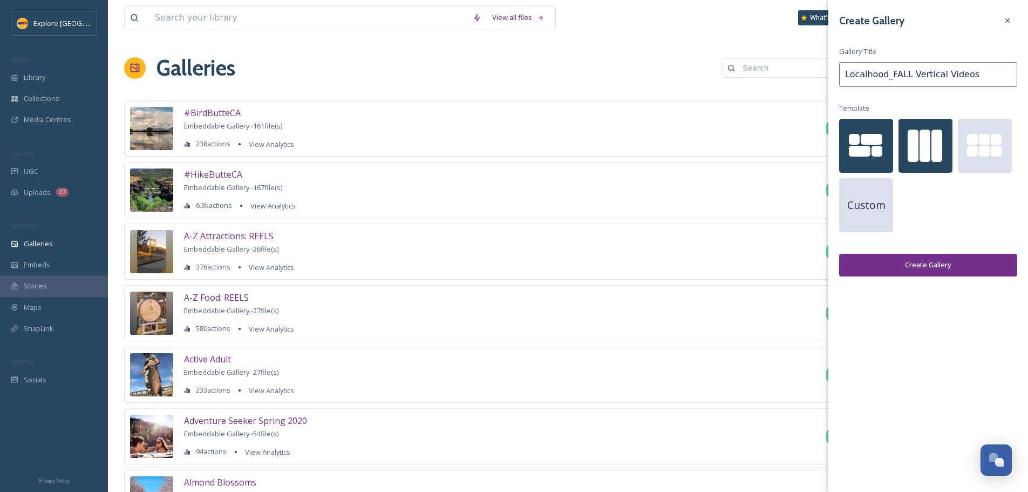
click at [931, 156] on div at bounding box center [926, 146] width 54 height 54
click at [957, 272] on button "Create Gallery" at bounding box center [928, 265] width 178 height 22
